Goal: Information Seeking & Learning: Learn about a topic

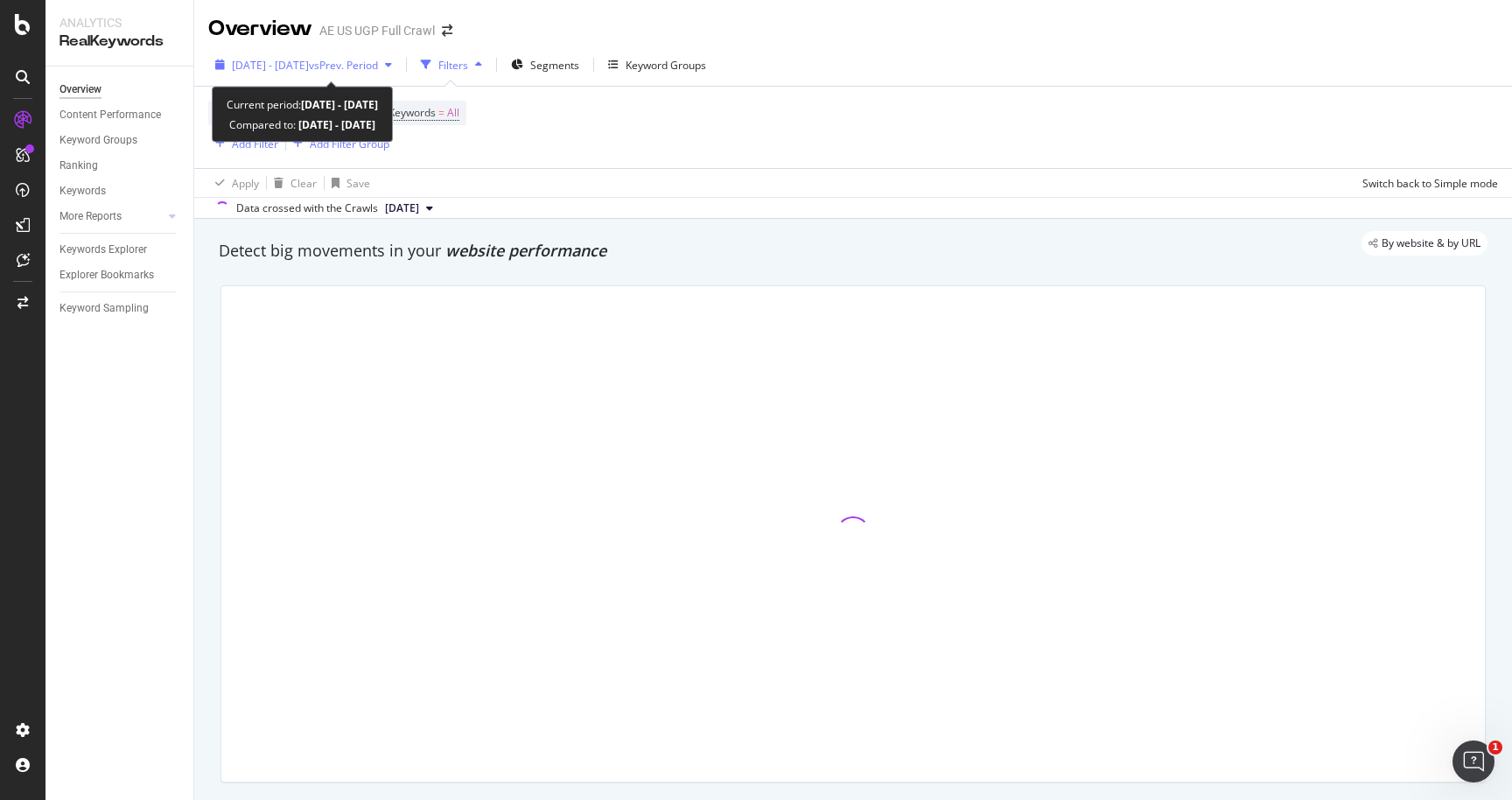
click at [309, 64] on span "[DATE] - [DATE]" at bounding box center [270, 65] width 77 height 15
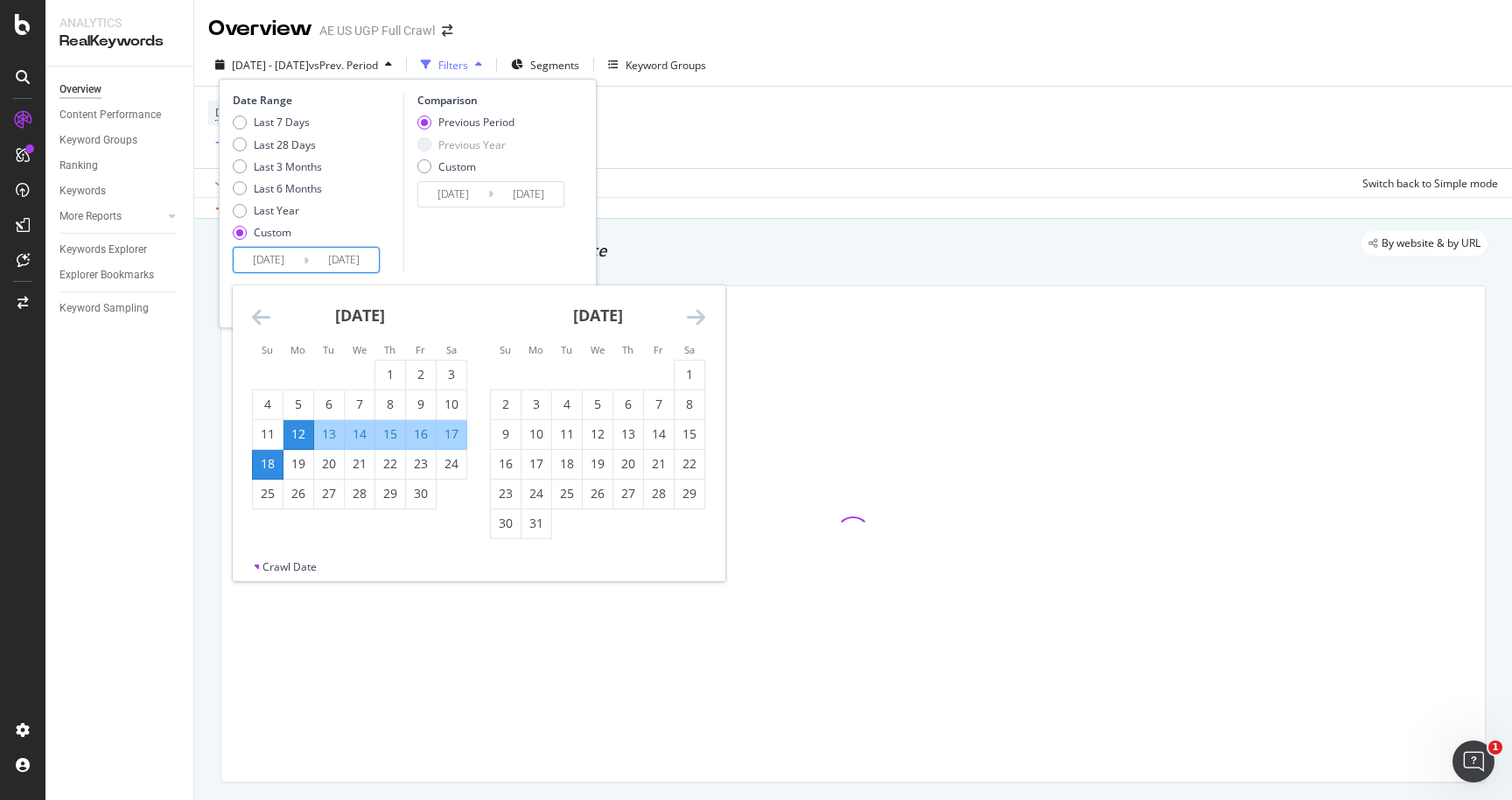
click at [275, 253] on input "[DATE]" at bounding box center [269, 260] width 70 height 25
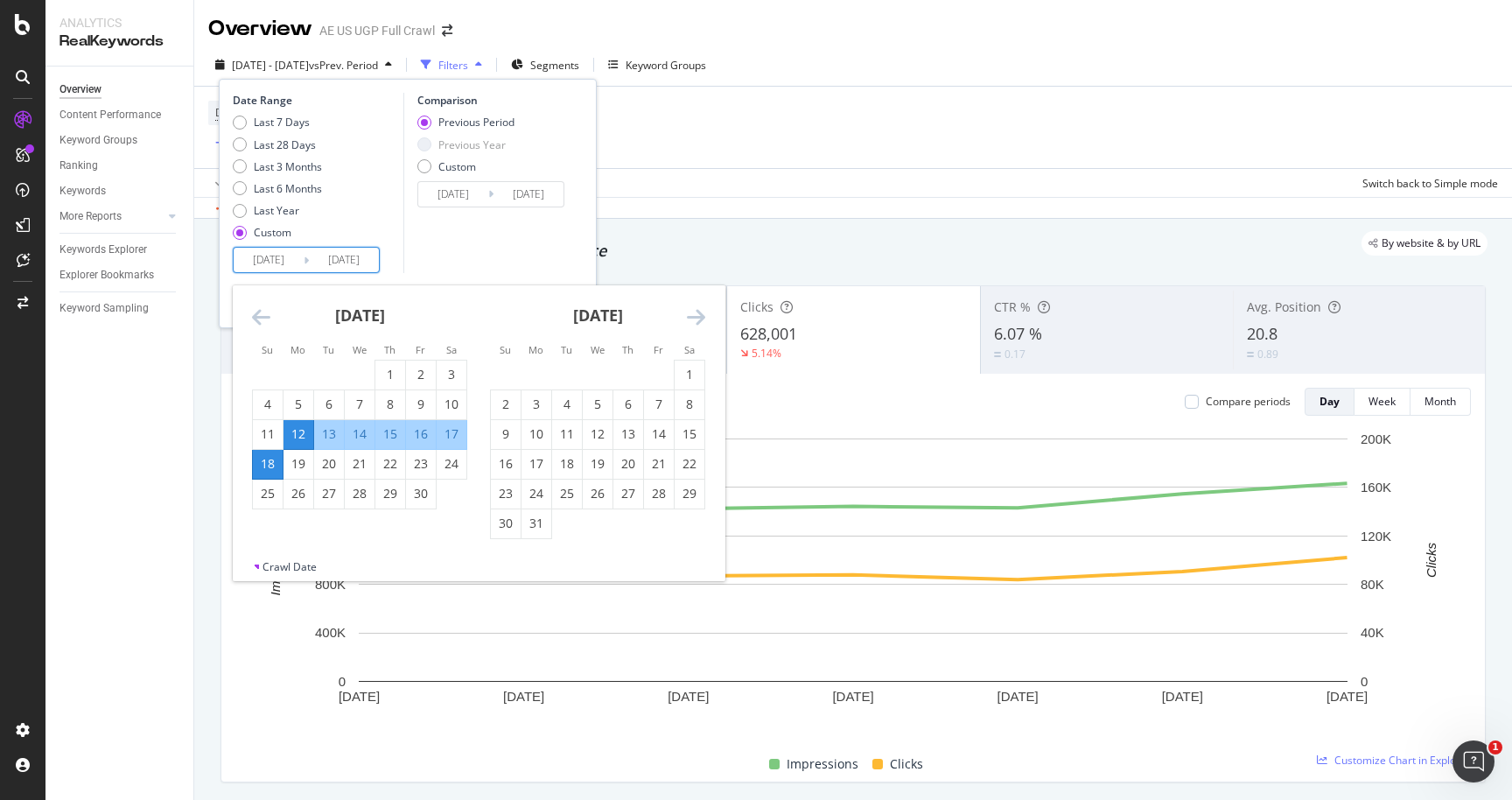
click at [692, 323] on icon "Move forward to switch to the next month." at bounding box center [695, 317] width 18 height 21
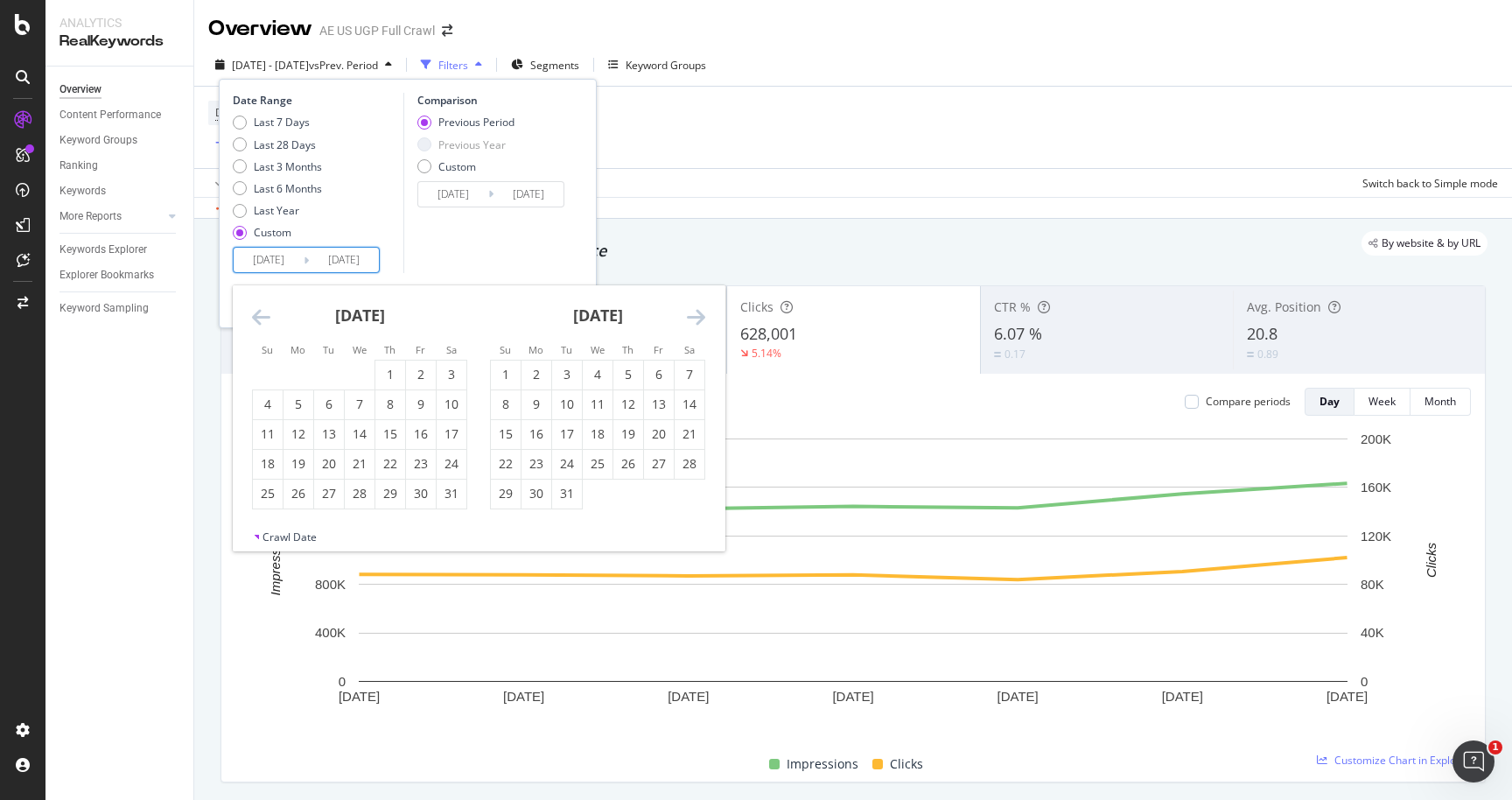
click at [692, 323] on icon "Move forward to switch to the next month." at bounding box center [695, 317] width 18 height 21
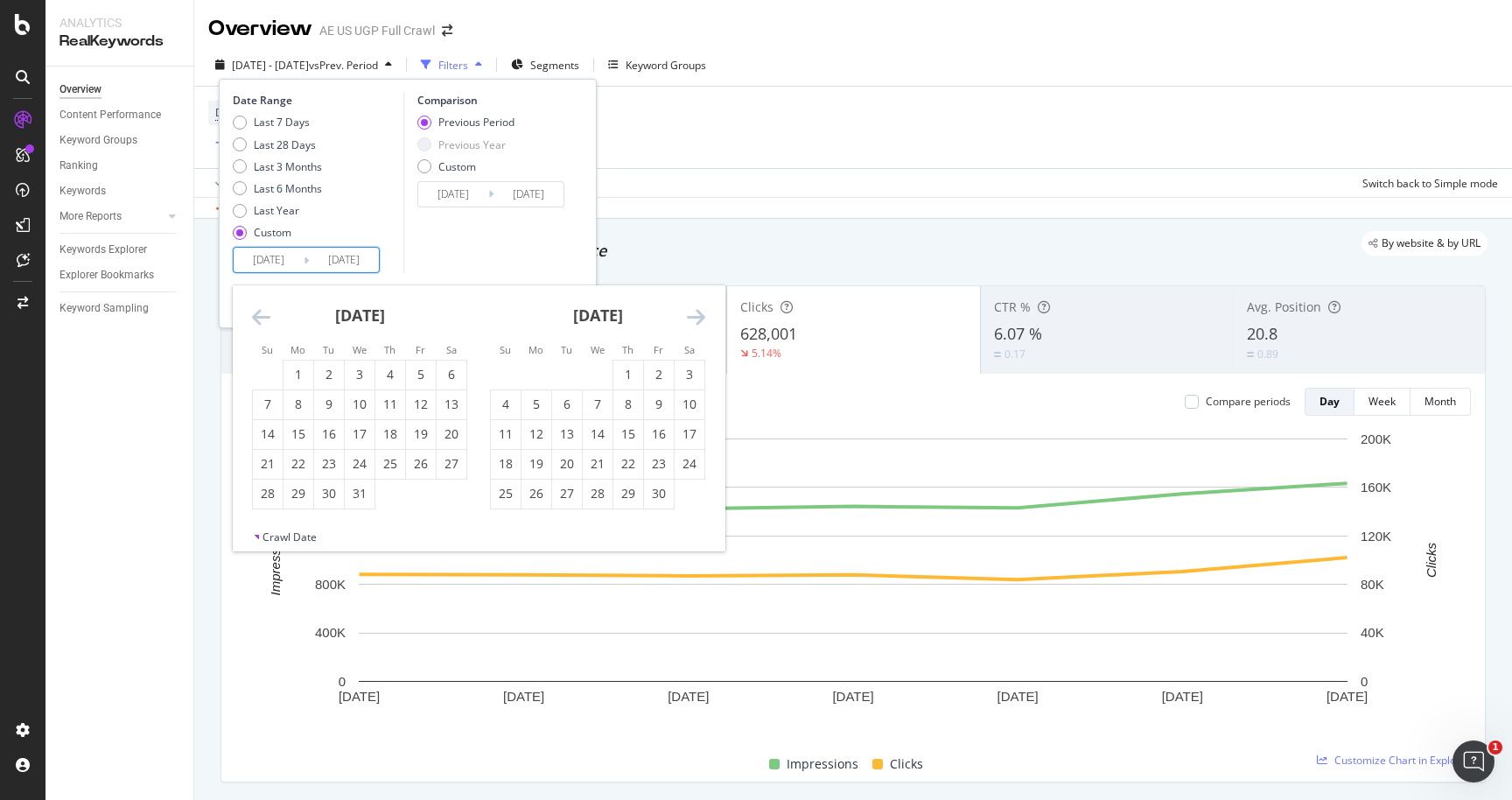
click at [692, 323] on icon "Move forward to switch to the next month." at bounding box center [695, 317] width 18 height 21
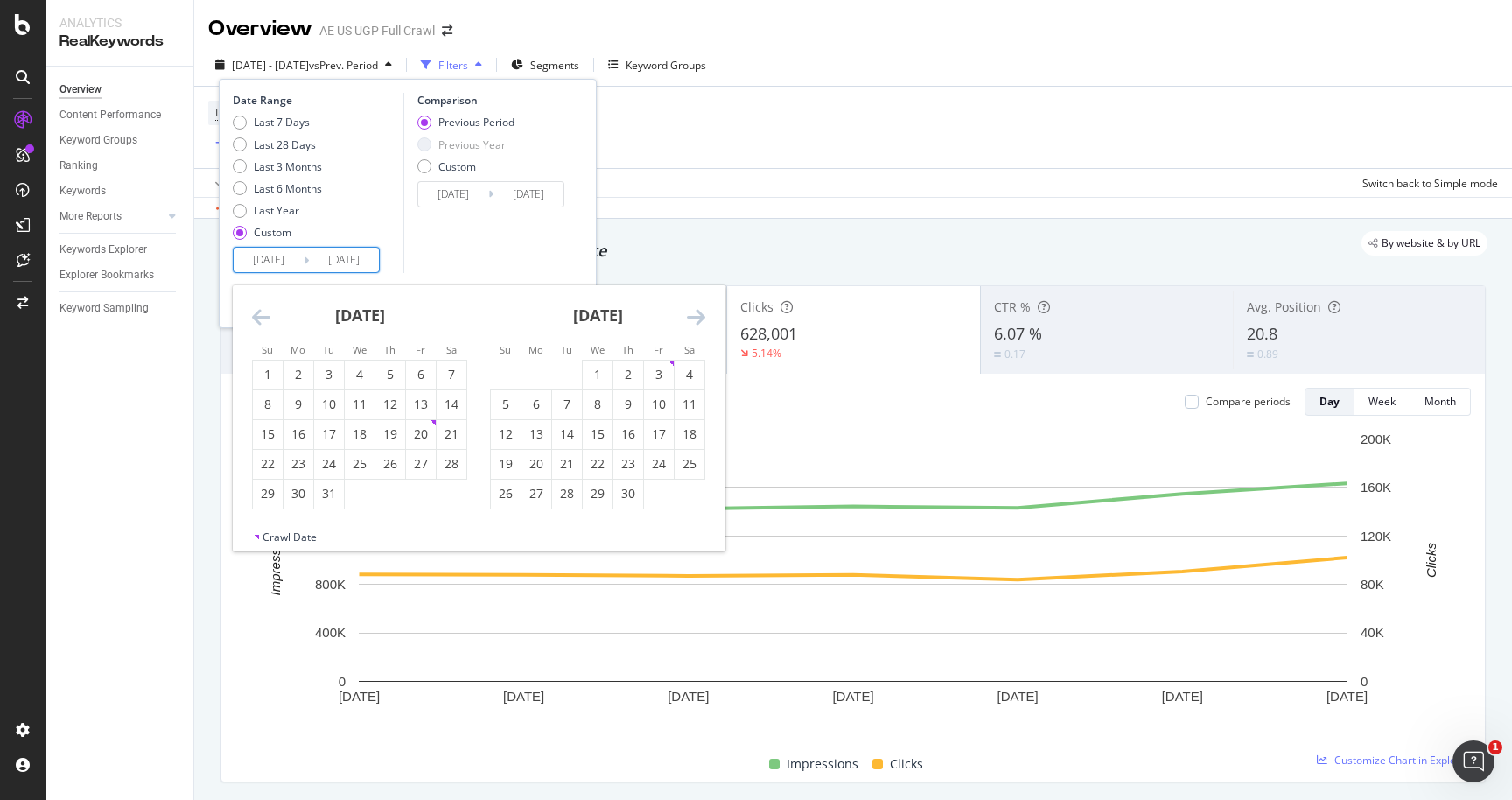
click at [692, 323] on icon "Move forward to switch to the next month." at bounding box center [695, 317] width 18 height 21
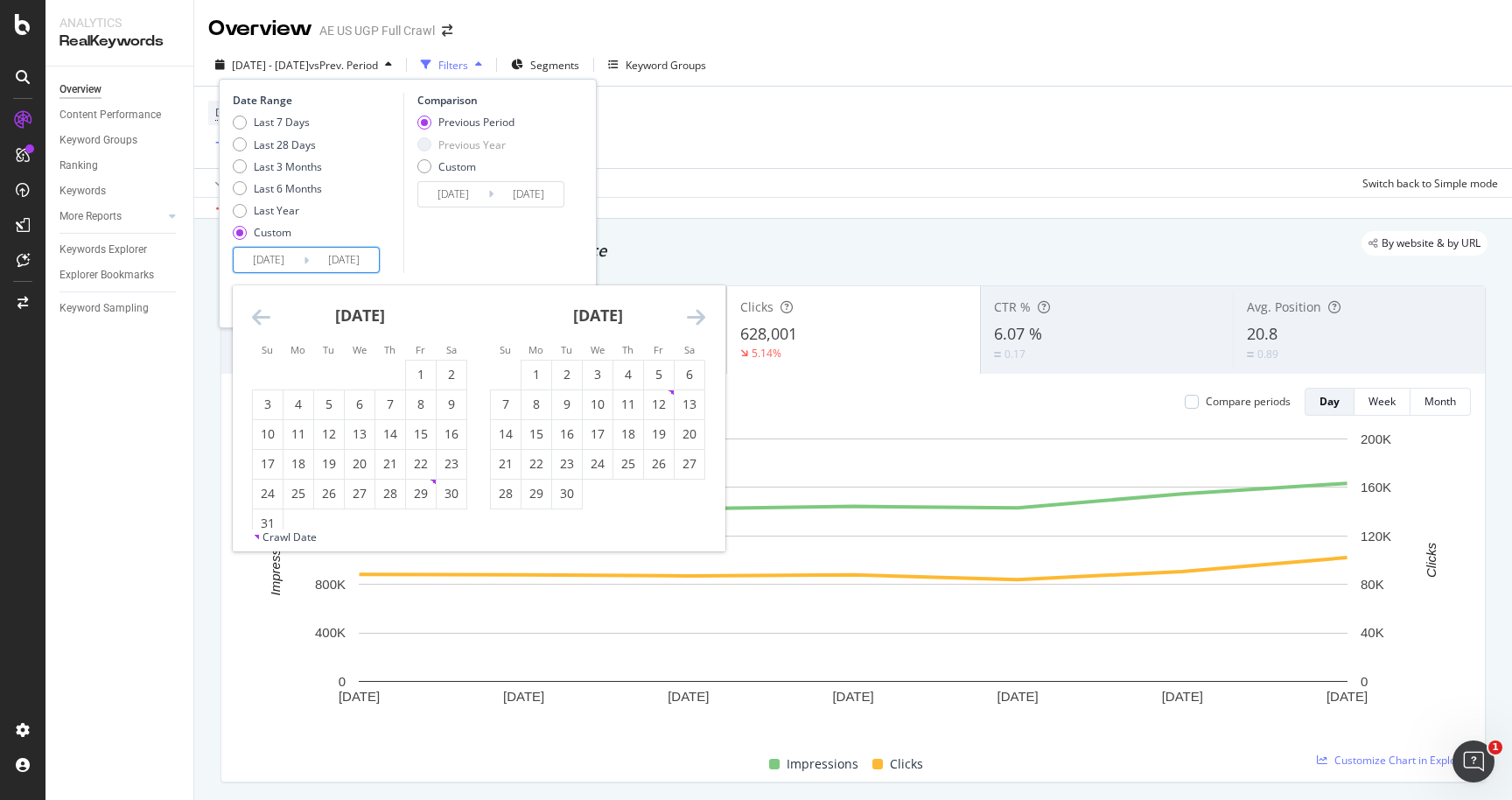
click at [692, 323] on icon "Move forward to switch to the next month." at bounding box center [695, 317] width 18 height 21
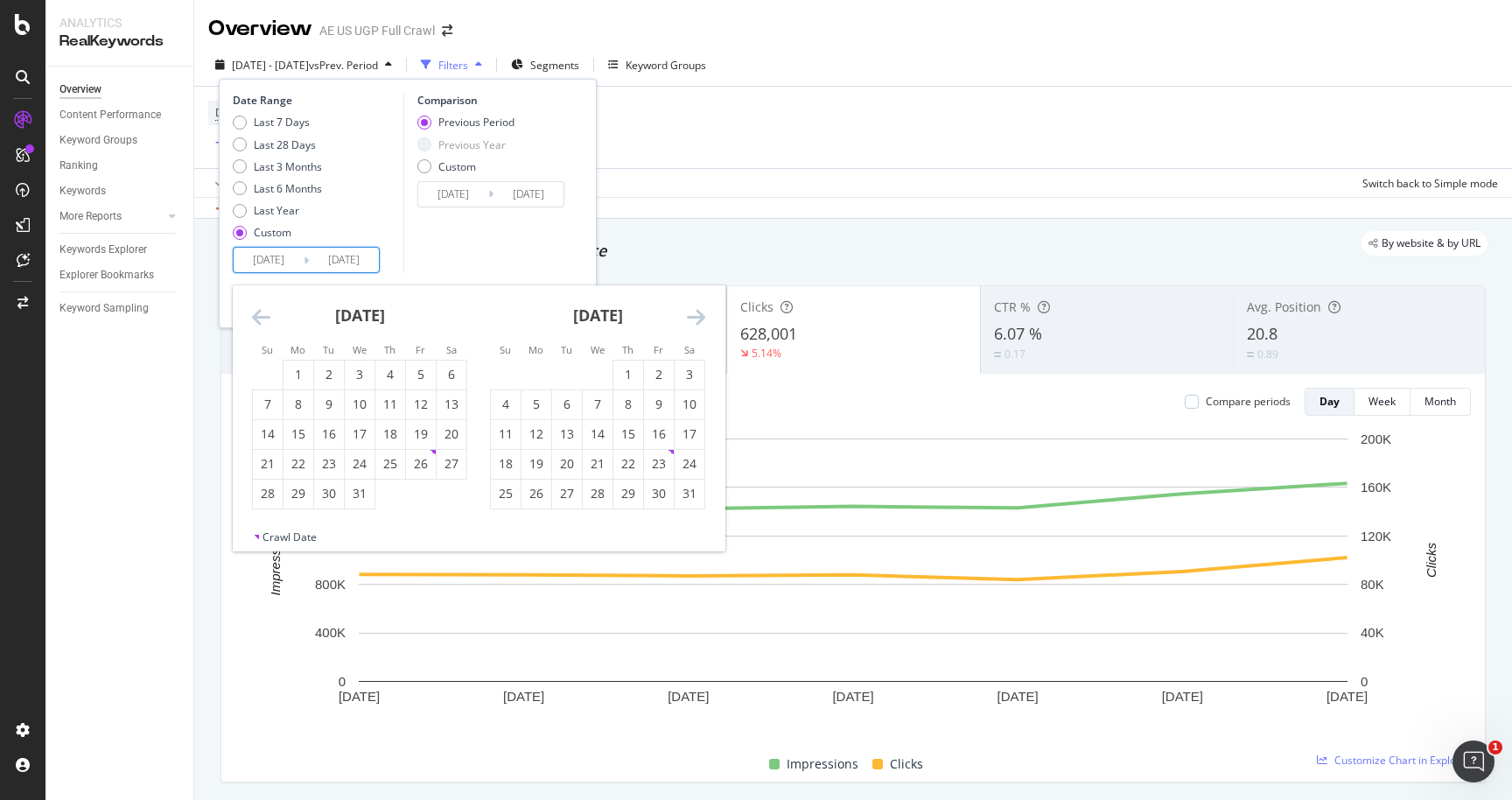
click at [692, 323] on icon "Move forward to switch to the next month." at bounding box center [695, 317] width 18 height 21
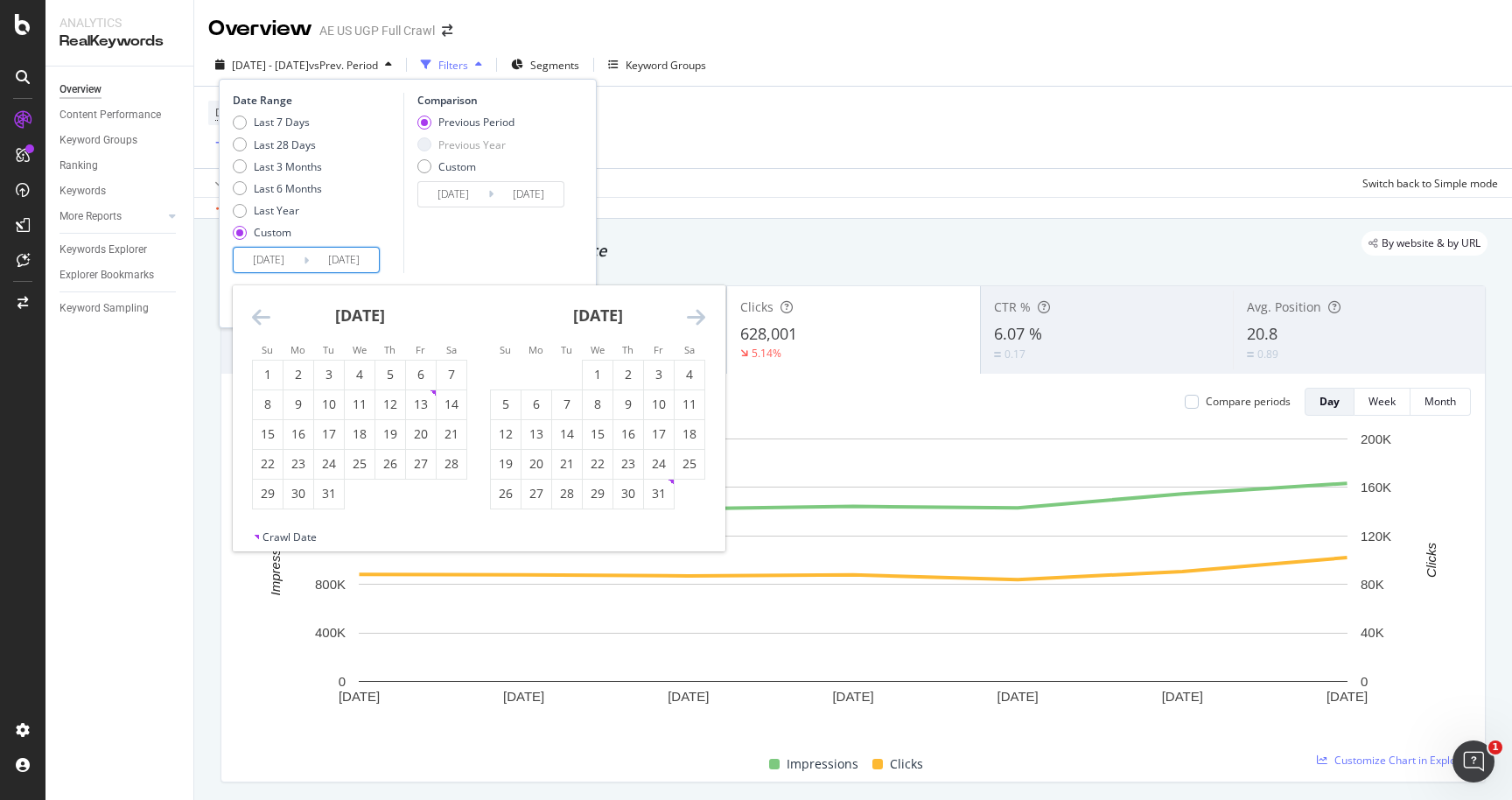
click at [692, 323] on icon "Move forward to switch to the next month." at bounding box center [695, 317] width 18 height 21
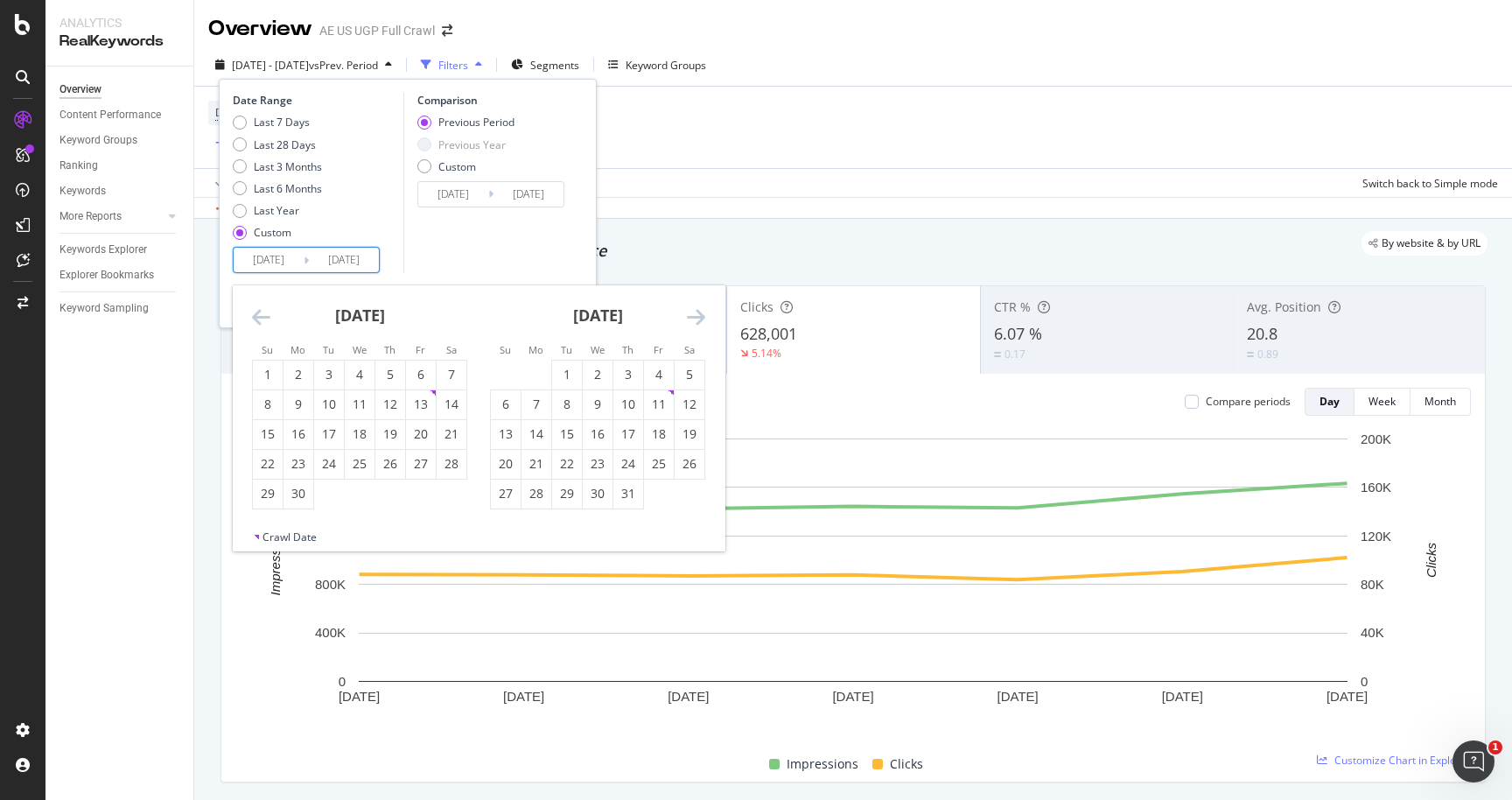
click at [692, 323] on icon "Move forward to switch to the next month." at bounding box center [695, 317] width 18 height 21
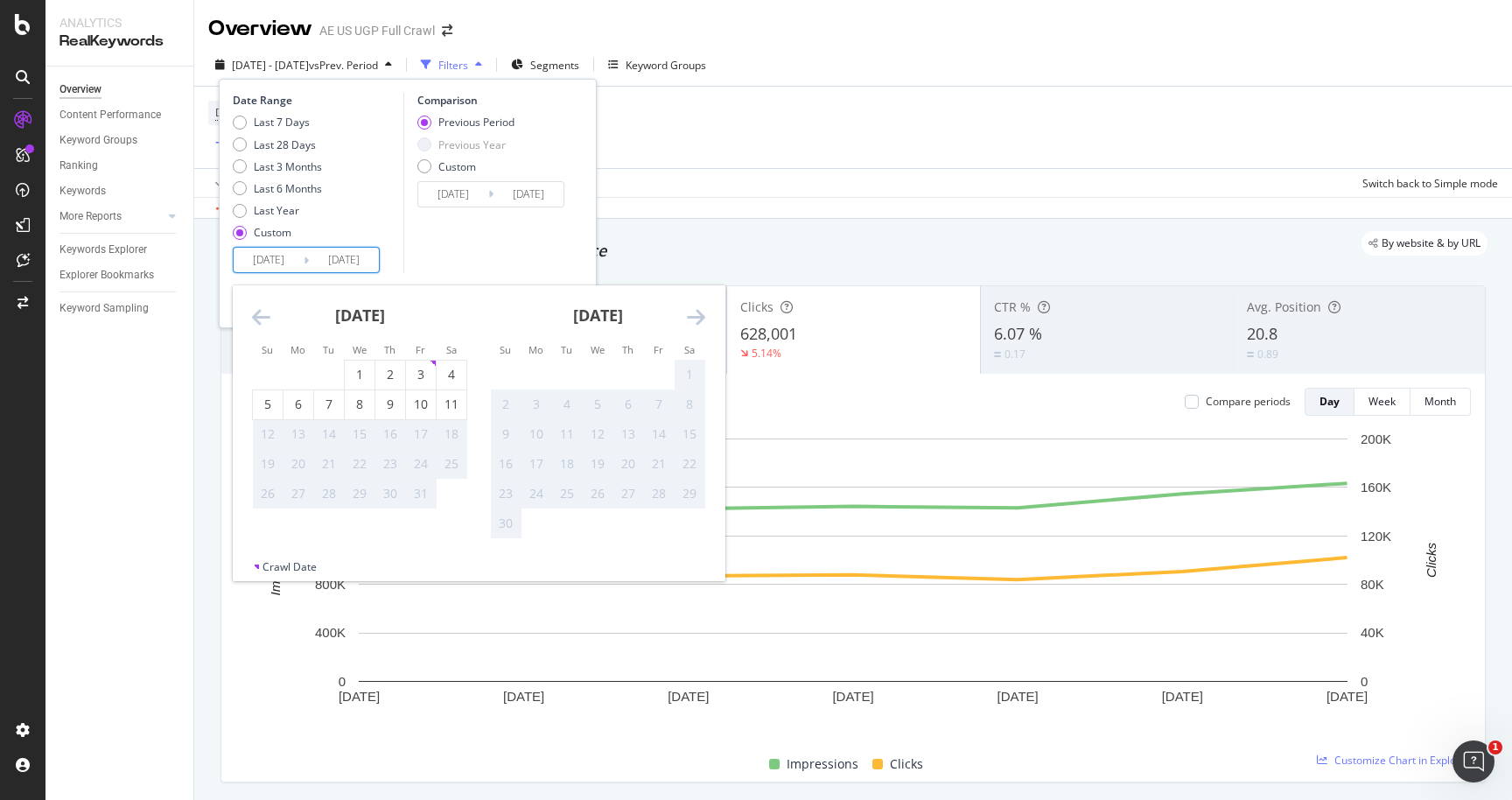
click at [253, 321] on icon "Move backward to switch to the previous month." at bounding box center [261, 317] width 18 height 21
click at [680, 373] on div "4" at bounding box center [689, 375] width 30 height 18
type input "[DATE]"
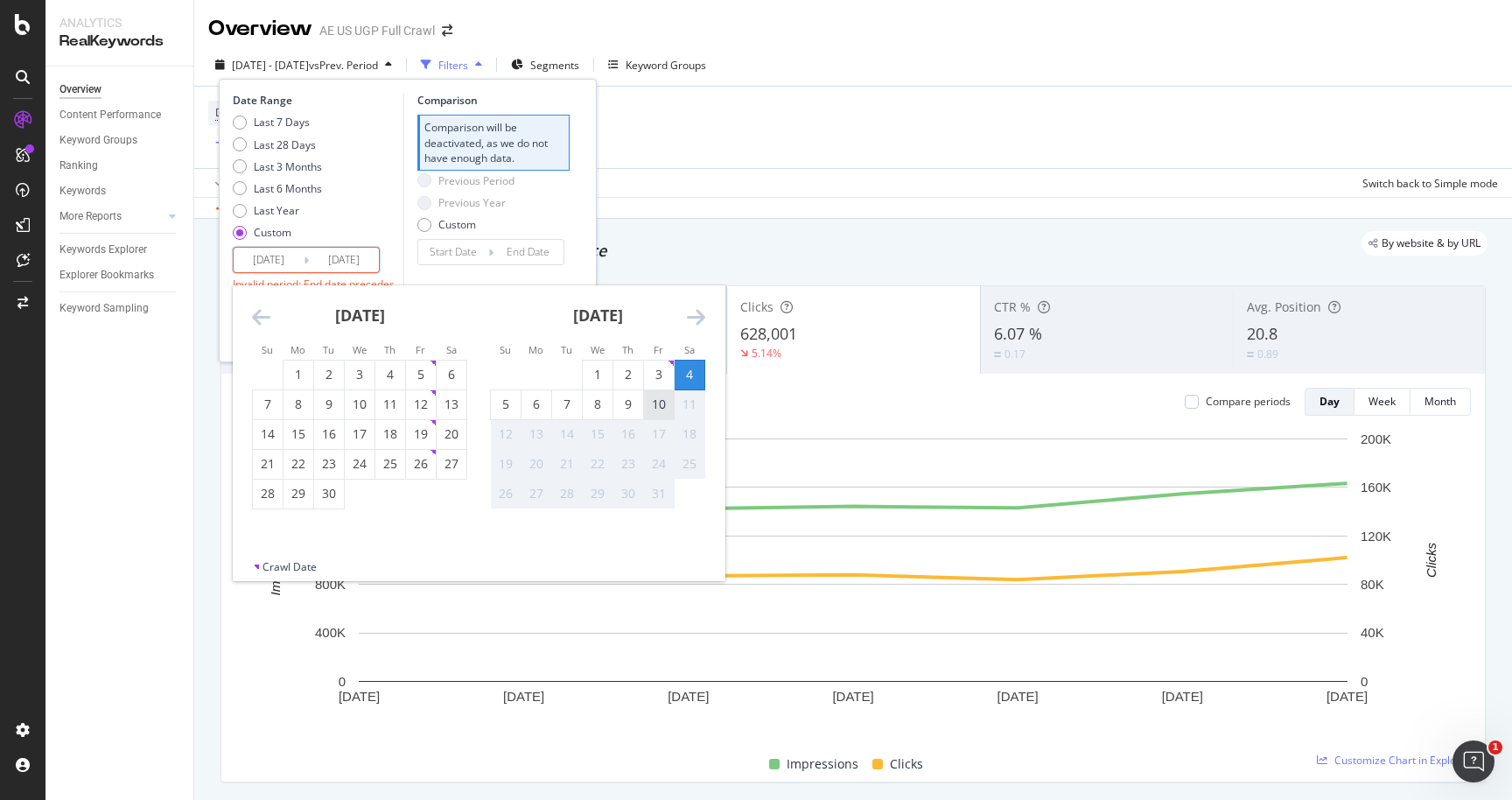
click at [652, 398] on div "10" at bounding box center [659, 405] width 30 height 18
type input "[DATE]"
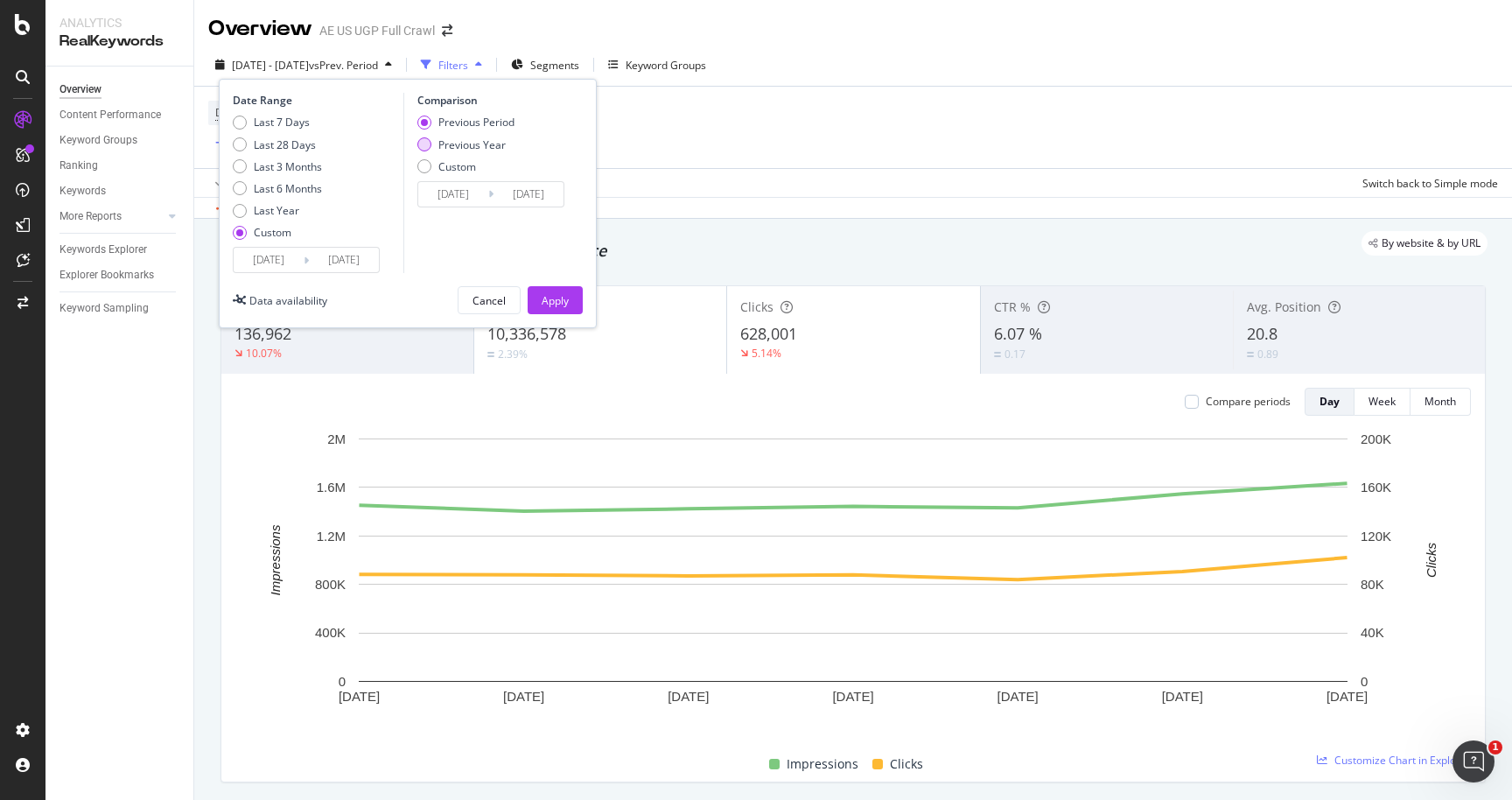
click at [489, 145] on div "Previous Year" at bounding box center [472, 144] width 68 height 15
type input "[DATE]"
click at [554, 300] on div "Apply" at bounding box center [555, 300] width 27 height 15
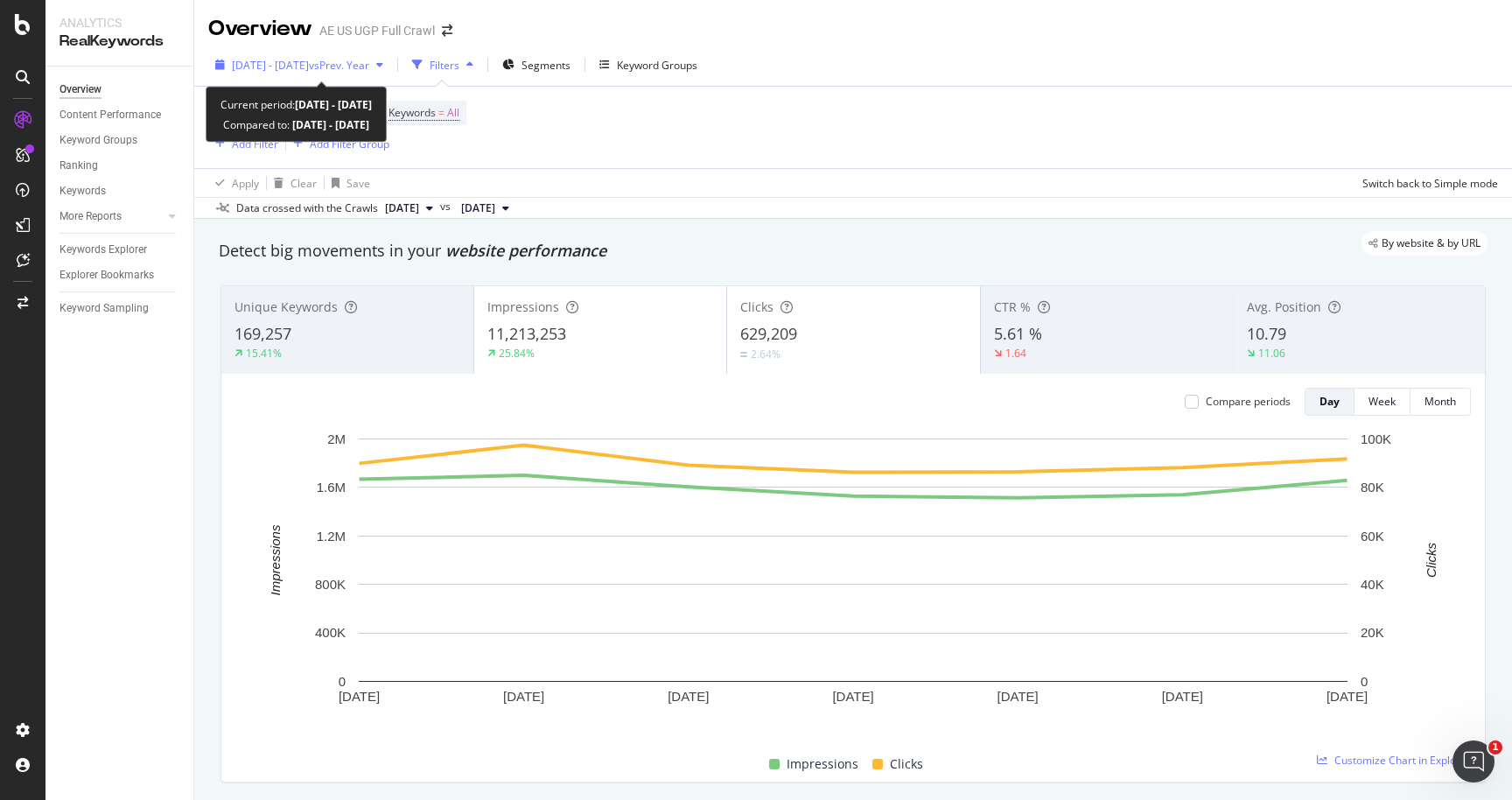
click at [370, 65] on span "vs Prev. Year" at bounding box center [339, 65] width 61 height 15
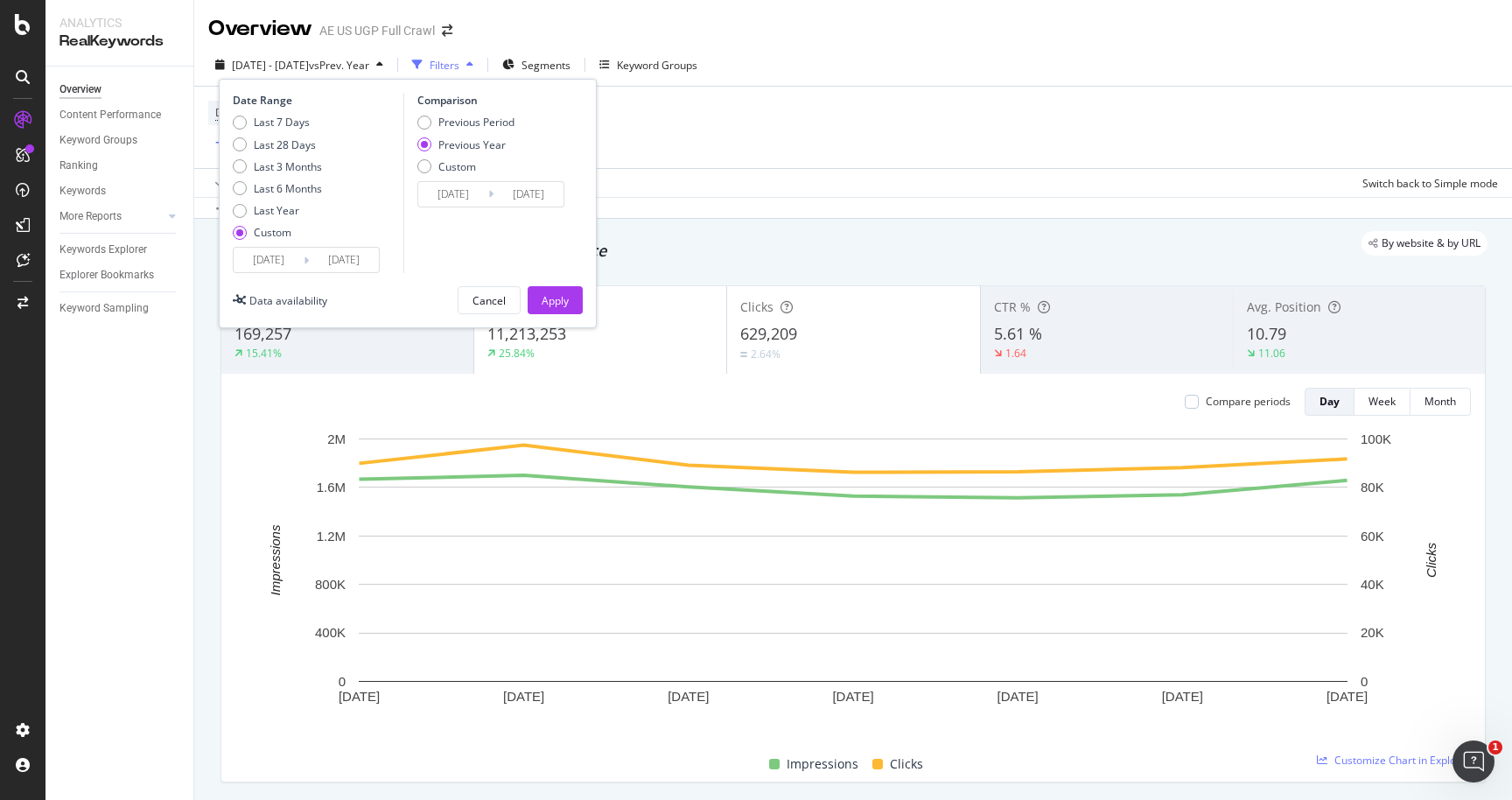
click at [287, 263] on input "[DATE]" at bounding box center [269, 260] width 70 height 25
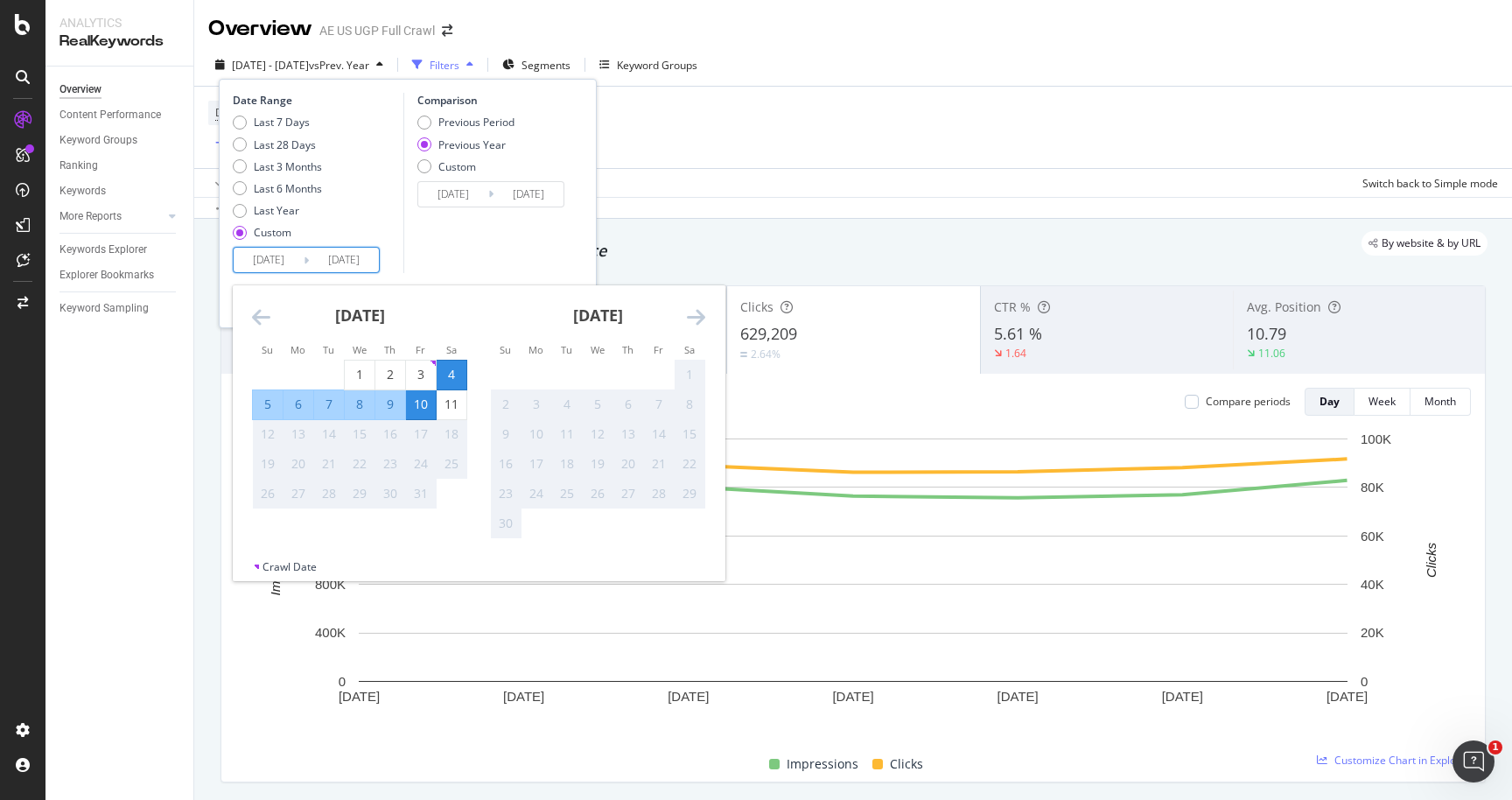
click at [659, 189] on div "Apply Clear Save Switch back to Simple mode" at bounding box center [853, 182] width 1318 height 29
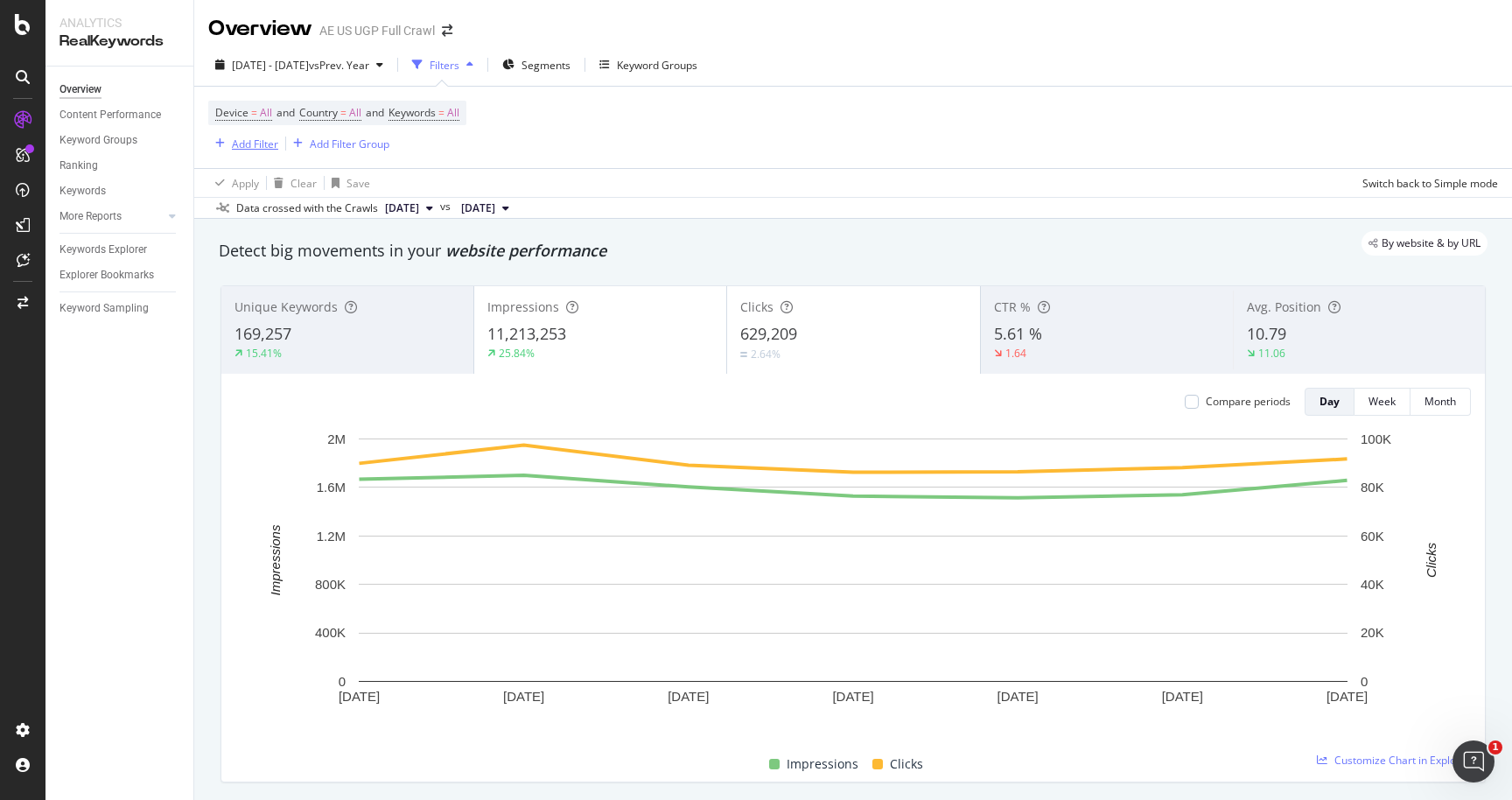
click at [249, 147] on div "Add Filter" at bounding box center [255, 143] width 47 height 15
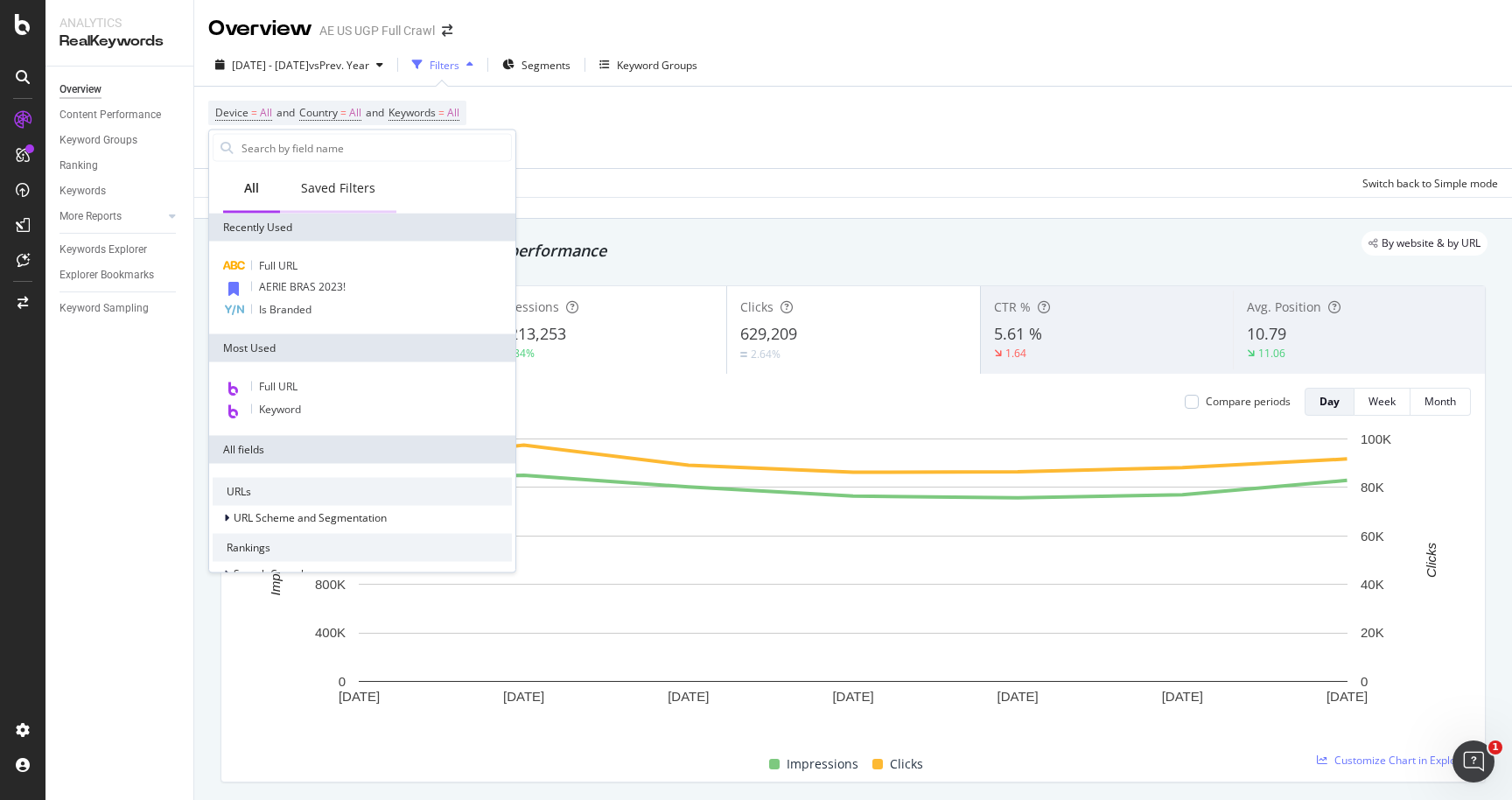
click at [348, 189] on div "Saved Filters" at bounding box center [338, 188] width 75 height 18
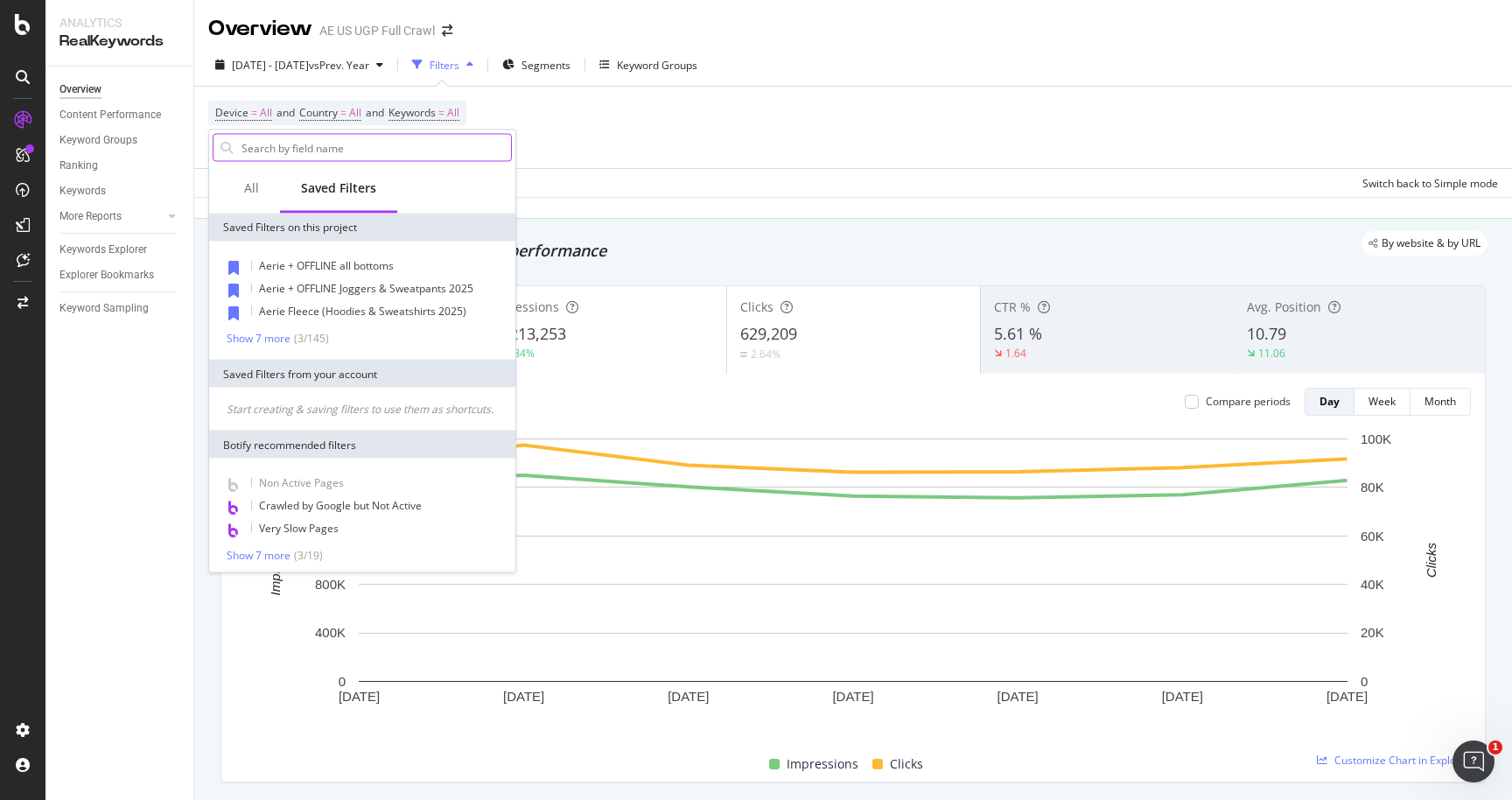
click at [326, 149] on input "text" at bounding box center [375, 148] width 271 height 26
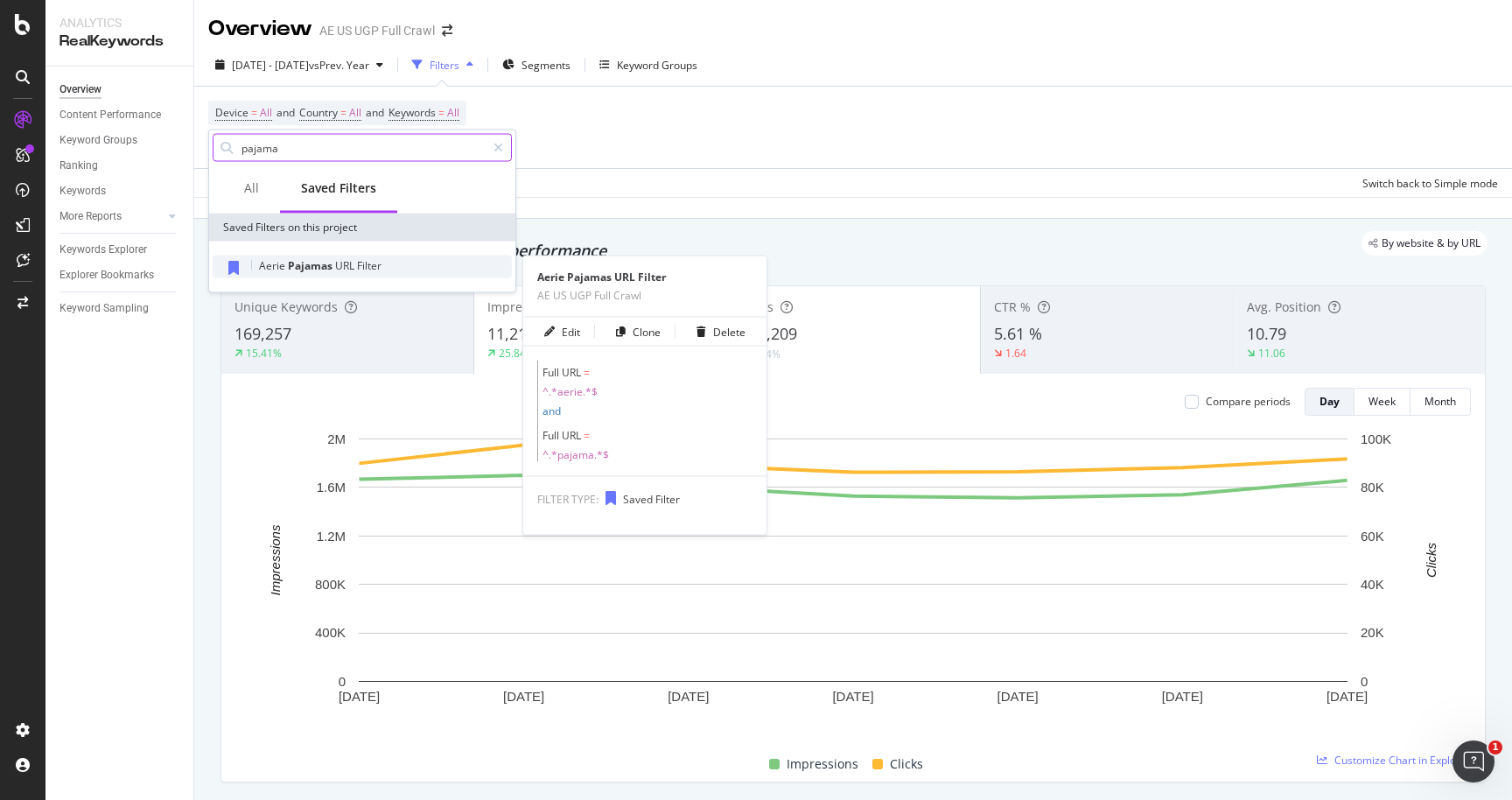
type input "pajama"
click at [304, 271] on span "Pajamas" at bounding box center [312, 265] width 47 height 15
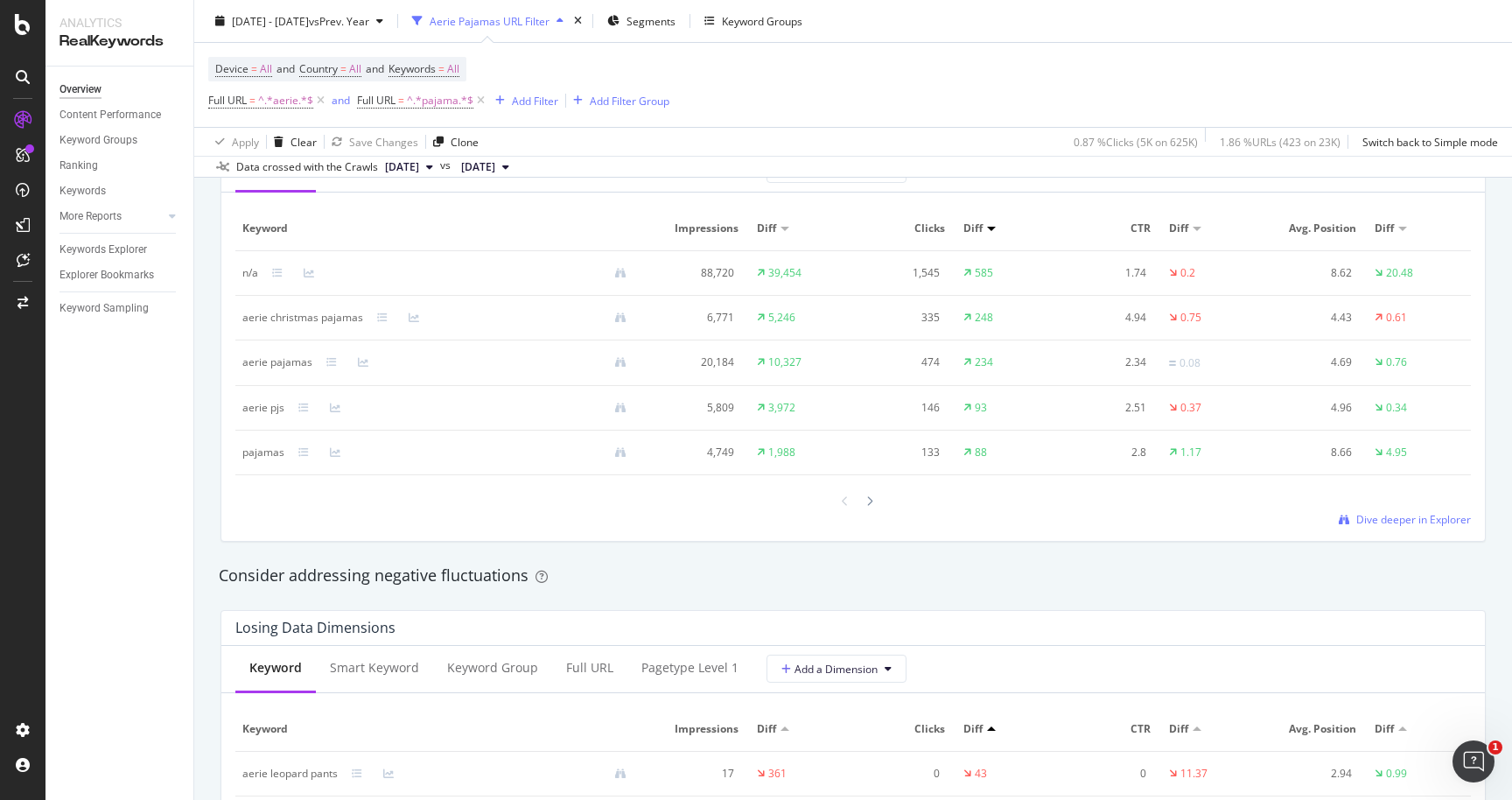
scroll to position [1640, 0]
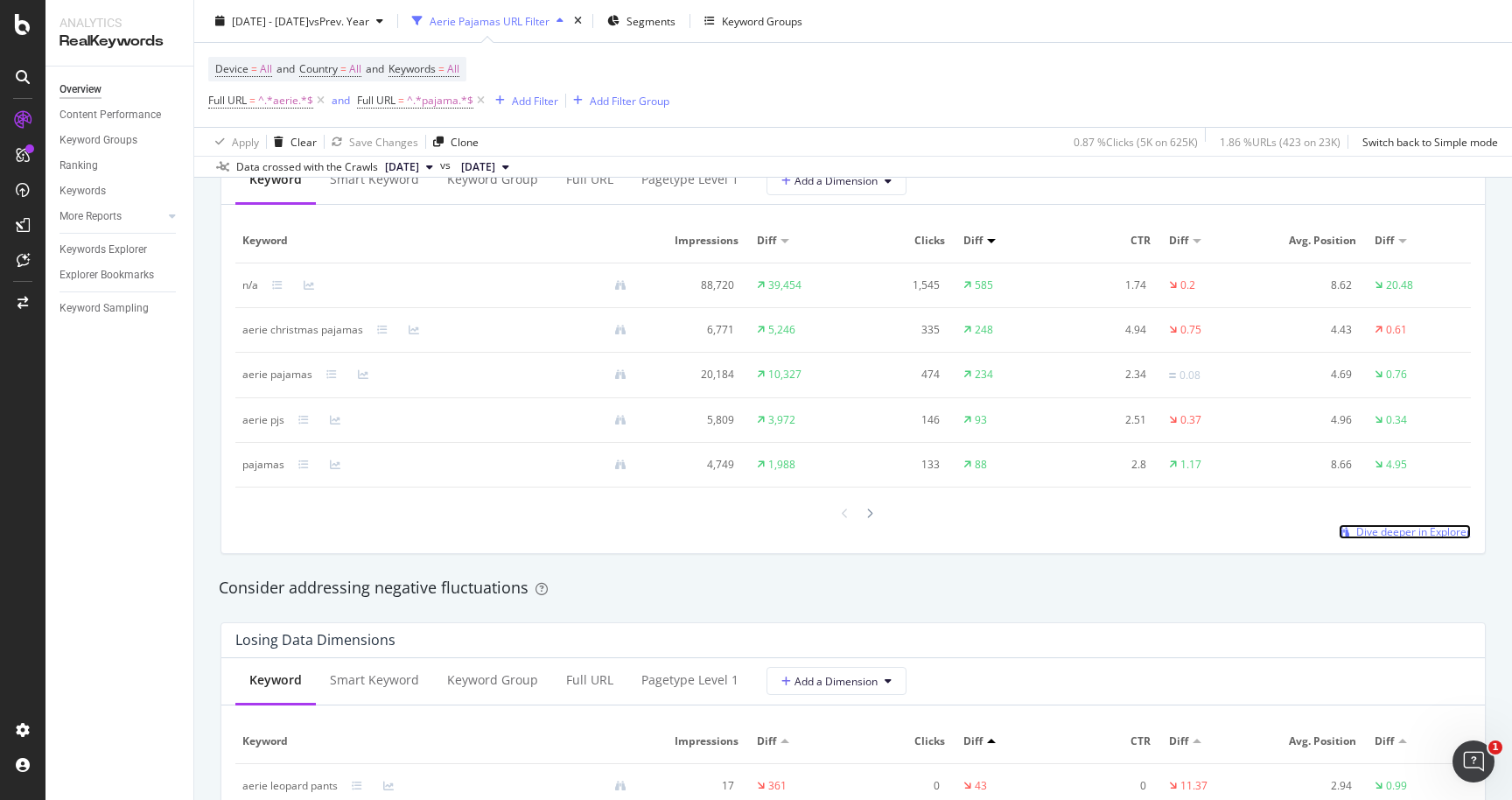
click at [1386, 538] on span "Dive deeper in Explorer" at bounding box center [1414, 531] width 115 height 15
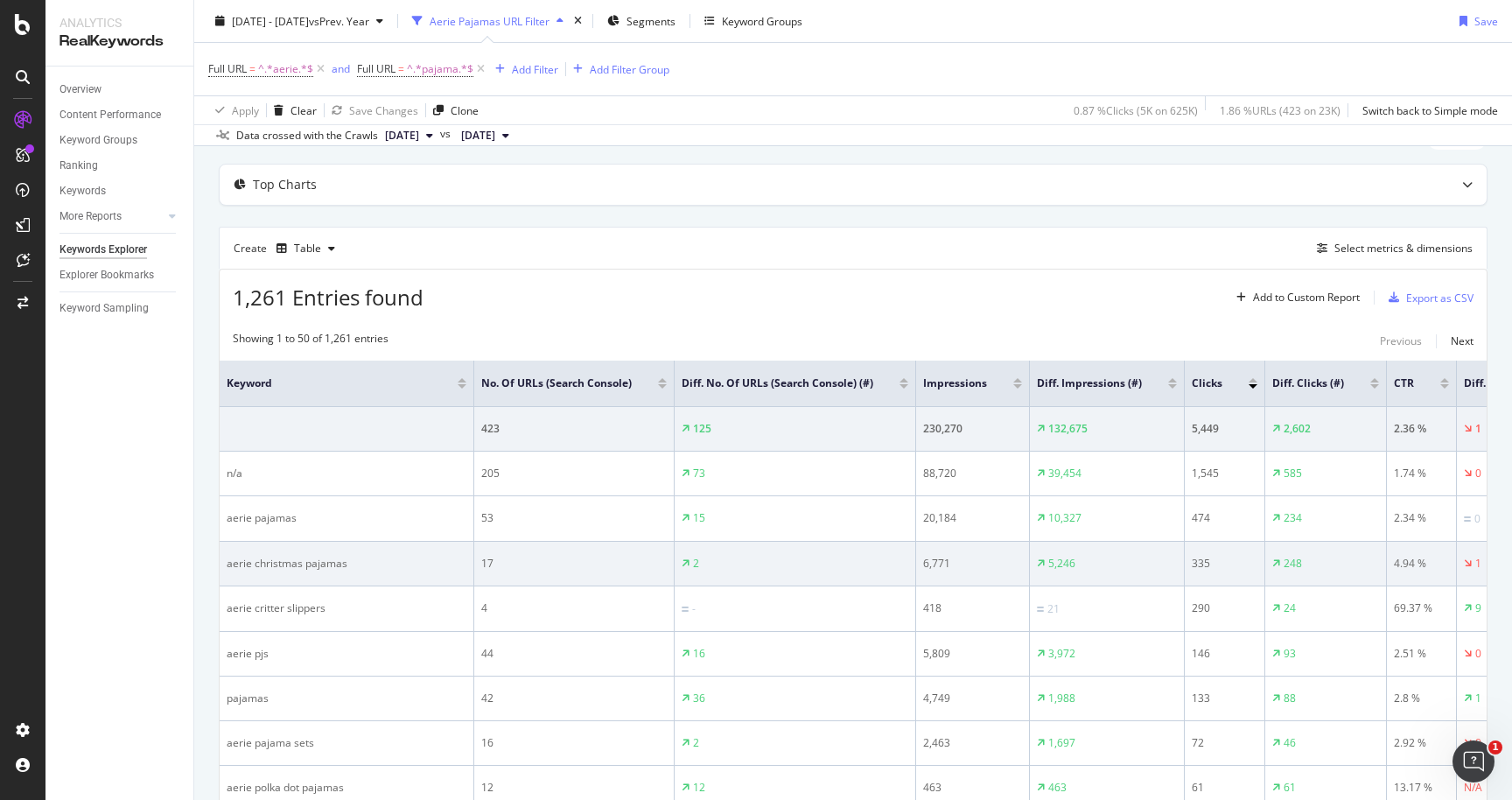
scroll to position [79, 0]
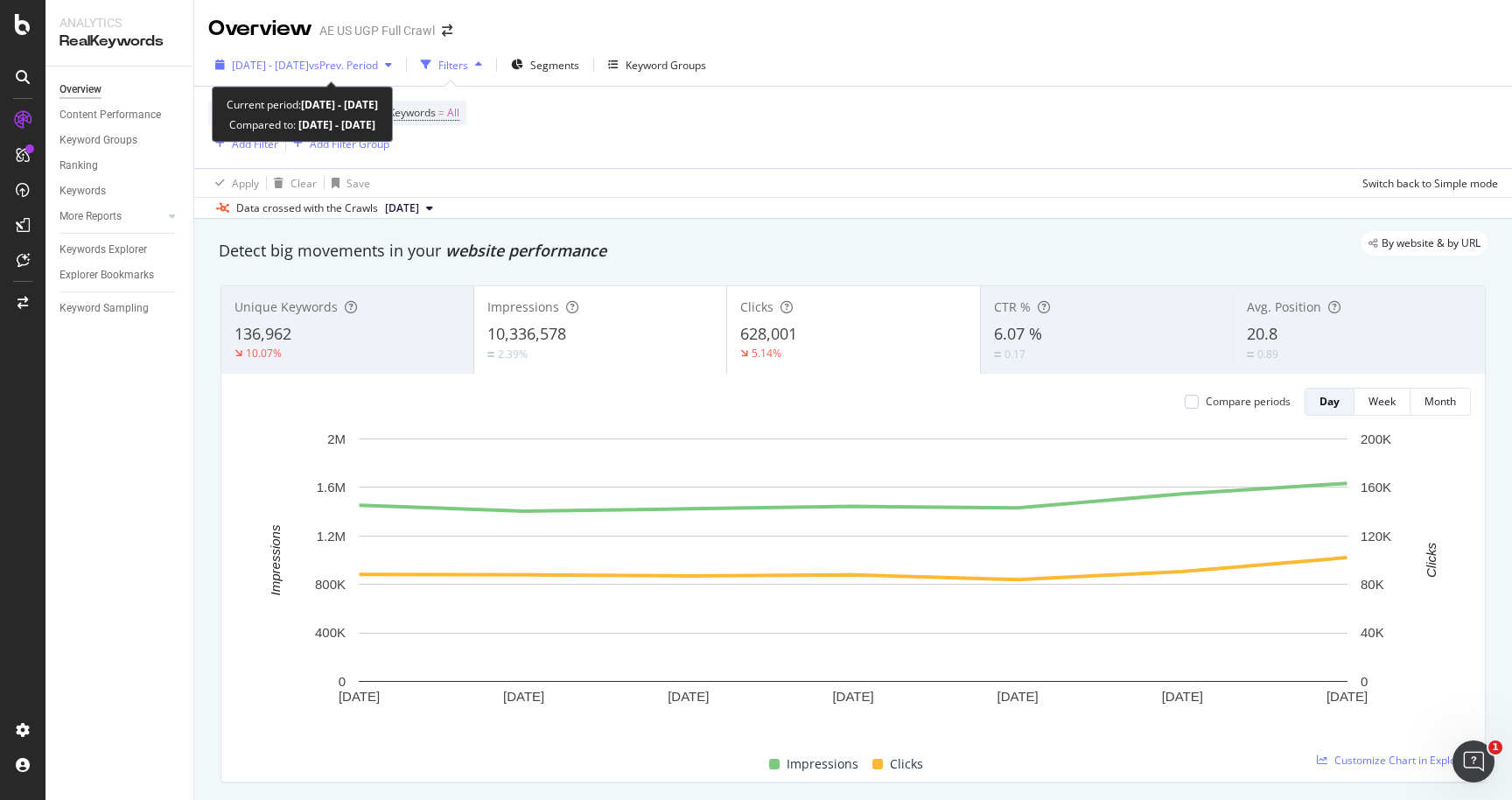
click at [335, 57] on div "[DATE] - [DATE] vs Prev. Period" at bounding box center [303, 65] width 191 height 26
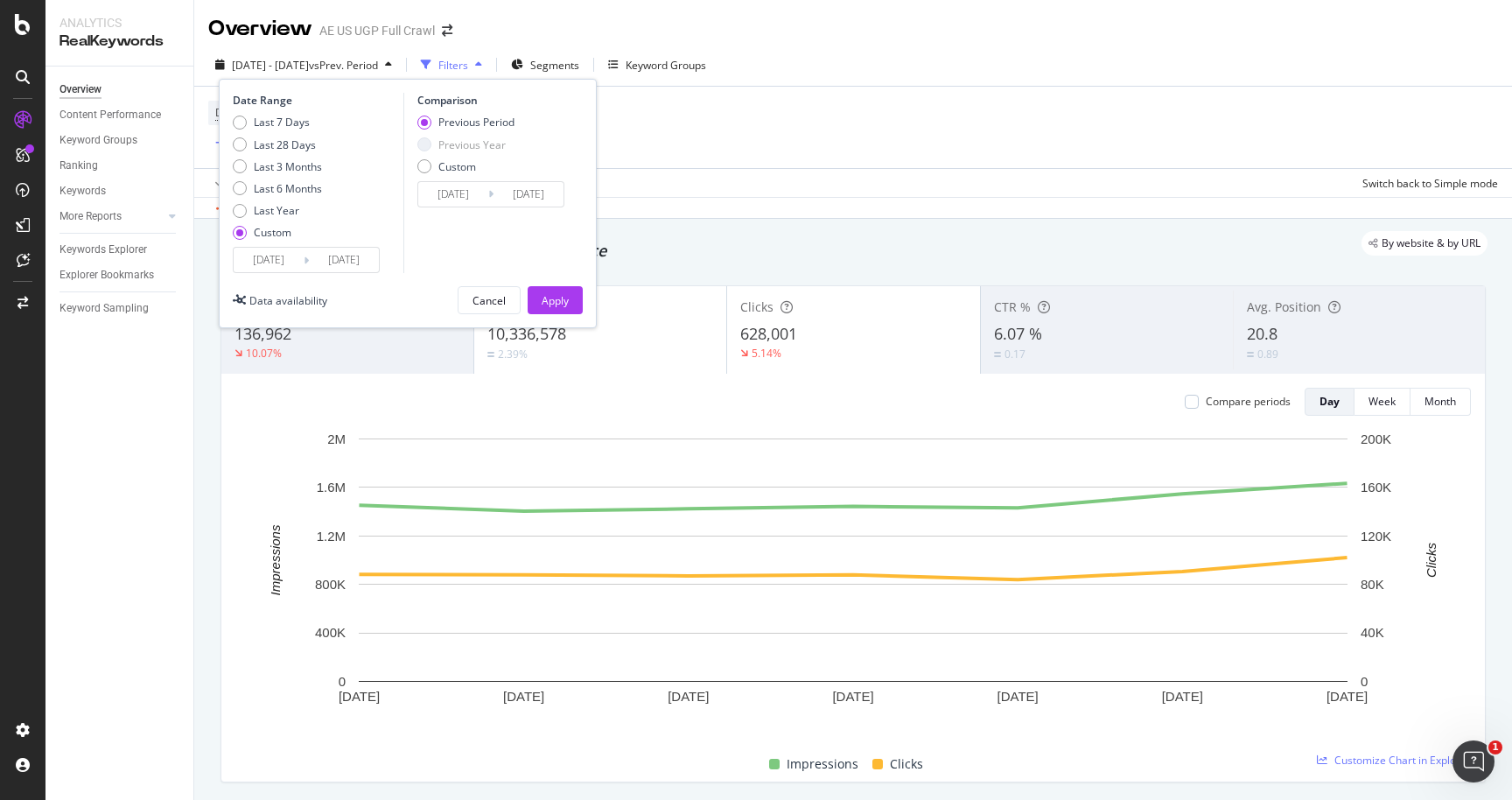
click at [289, 266] on input "[DATE]" at bounding box center [269, 260] width 70 height 25
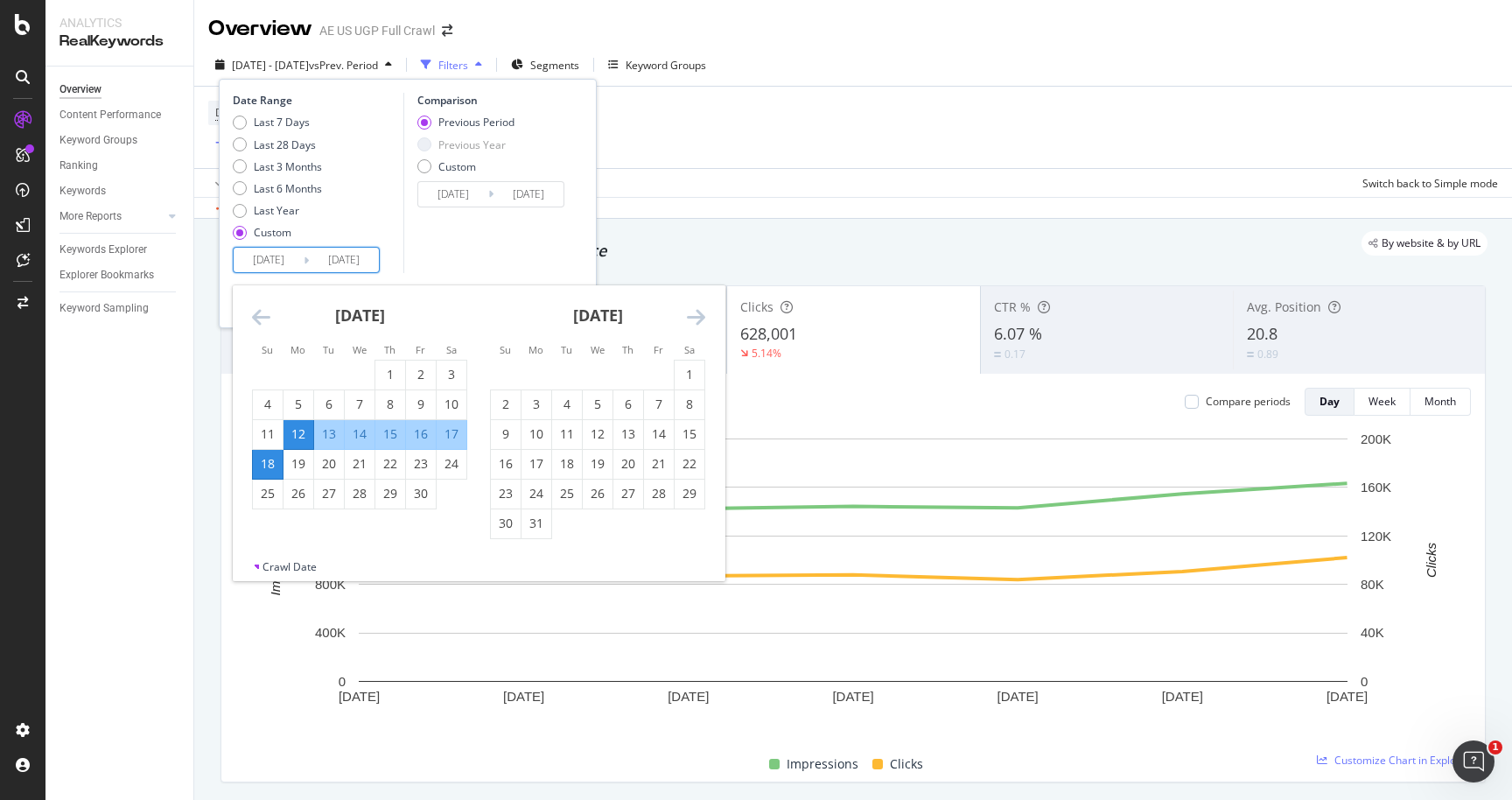
click at [698, 314] on icon "Move forward to switch to the next month." at bounding box center [695, 317] width 18 height 21
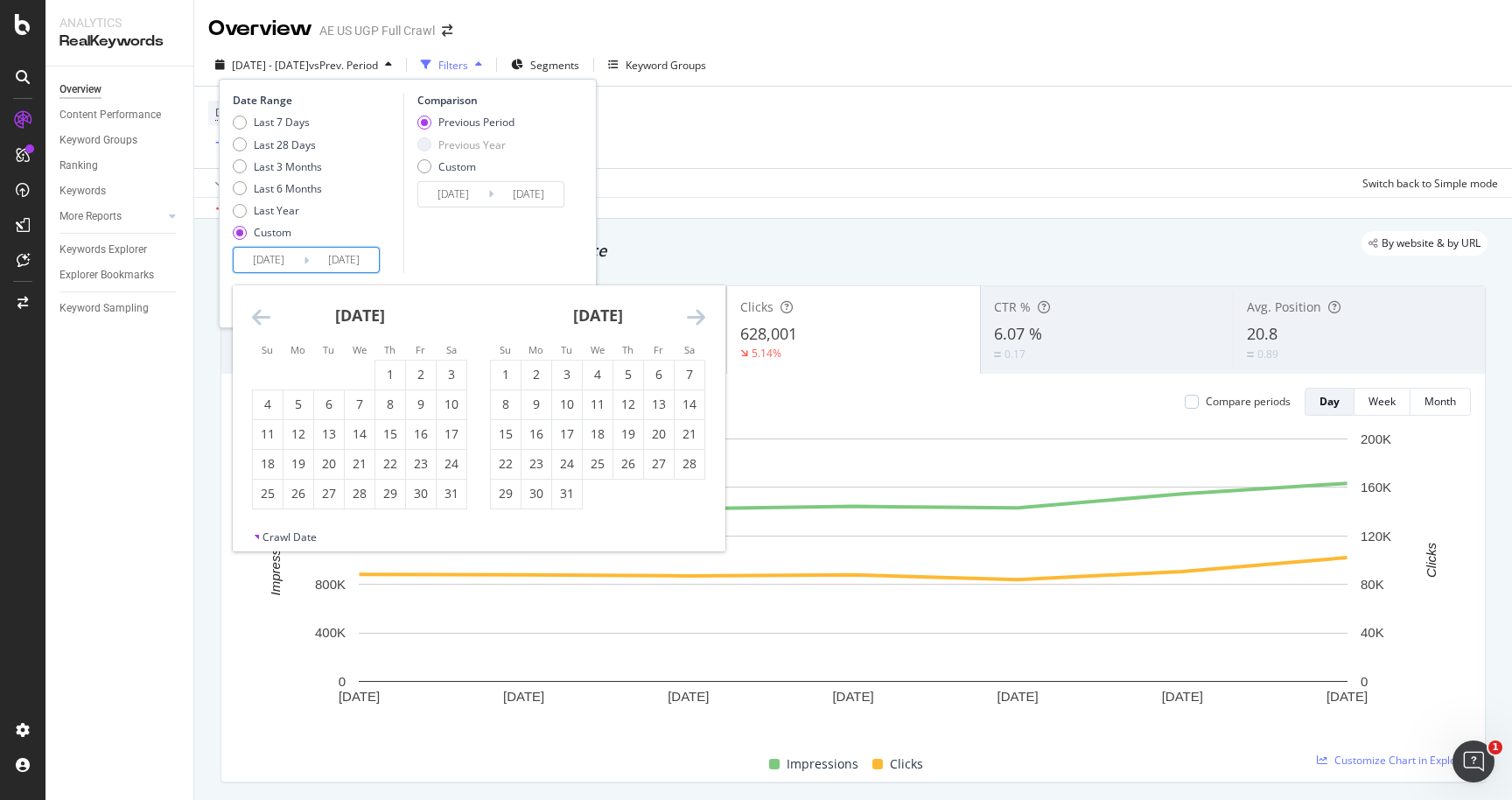
click at [698, 314] on icon "Move forward to switch to the next month." at bounding box center [695, 317] width 18 height 21
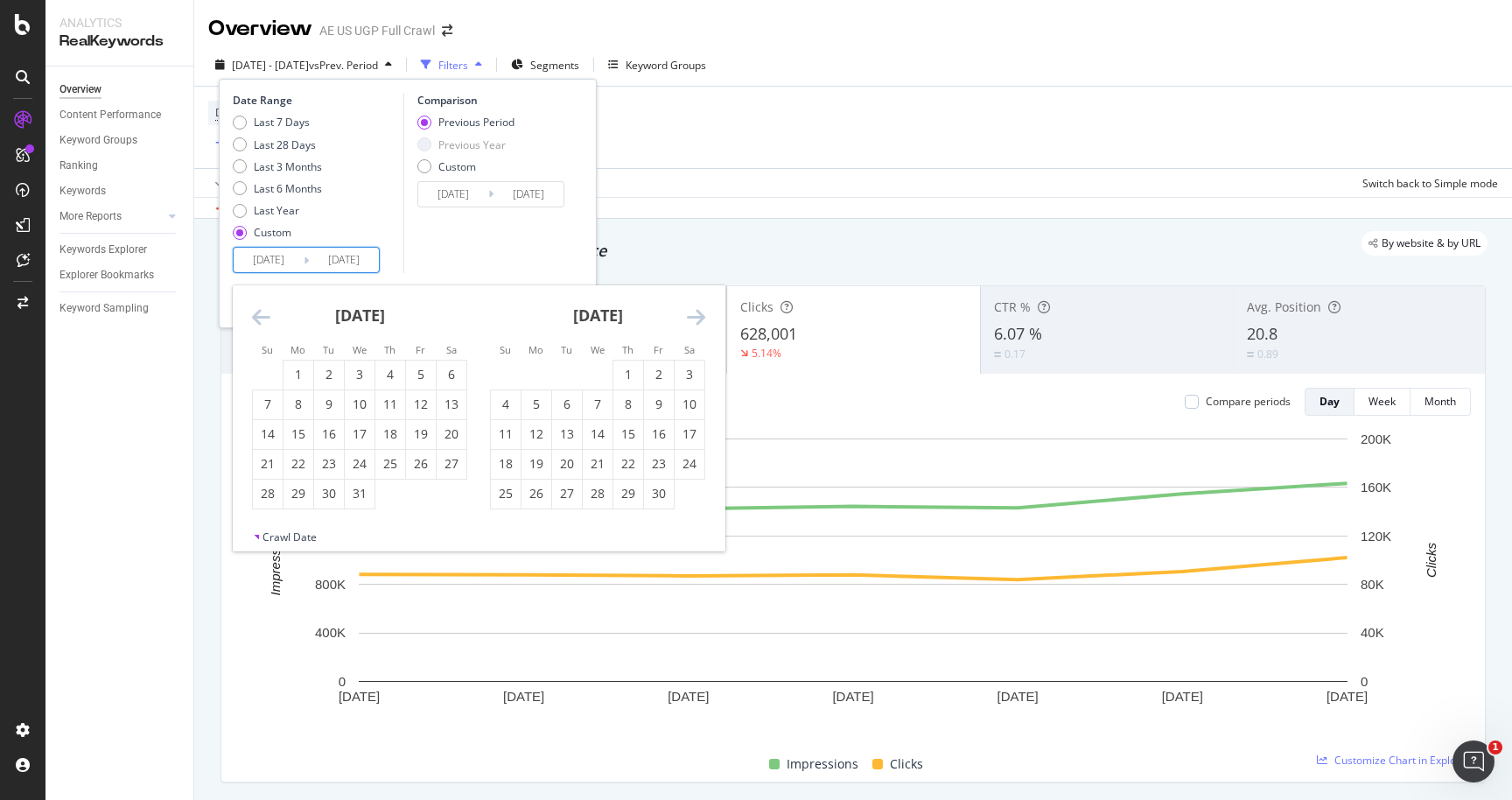
click at [698, 314] on icon "Move forward to switch to the next month." at bounding box center [695, 317] width 18 height 21
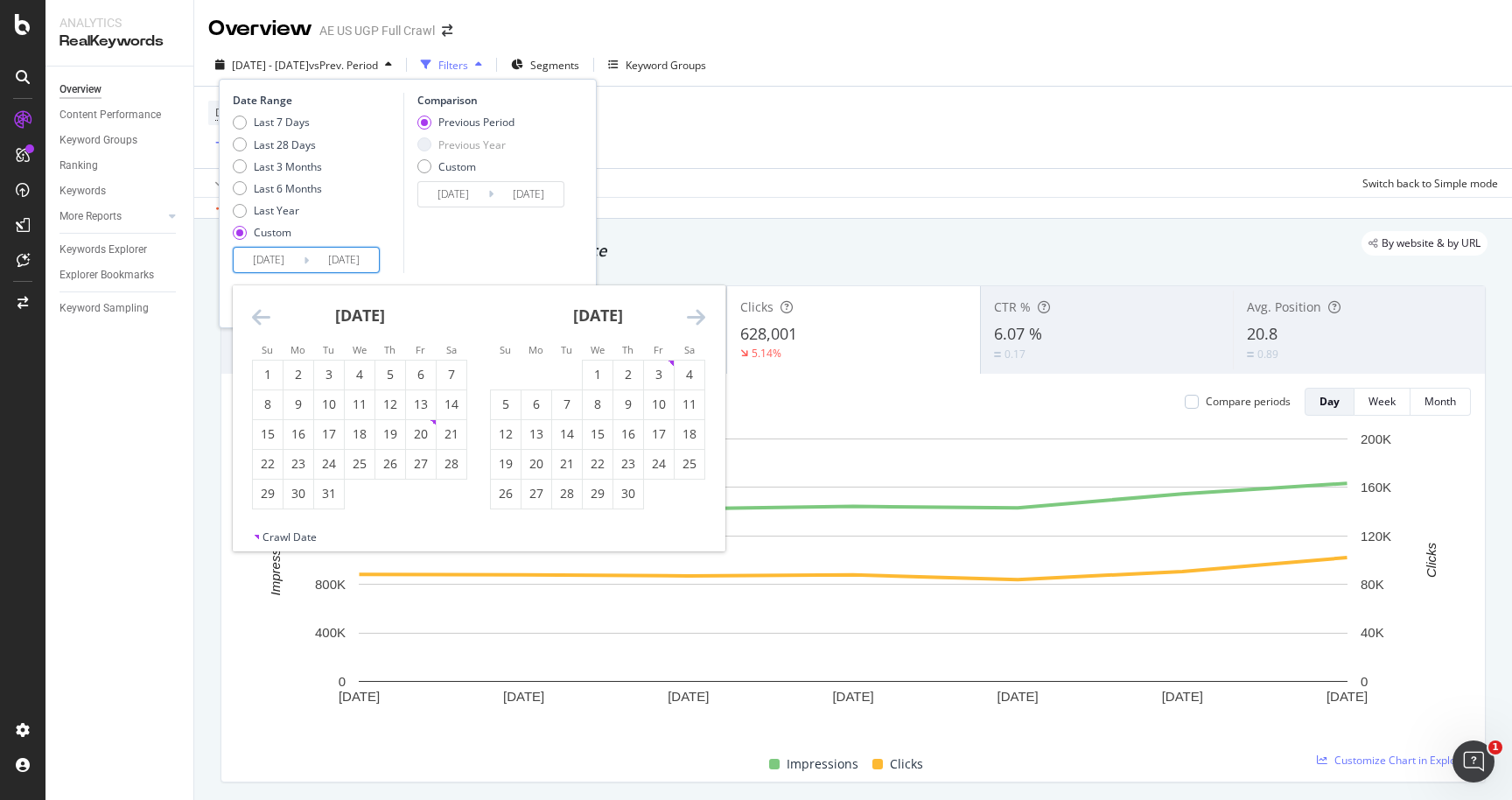
click at [698, 314] on icon "Move forward to switch to the next month." at bounding box center [695, 317] width 18 height 21
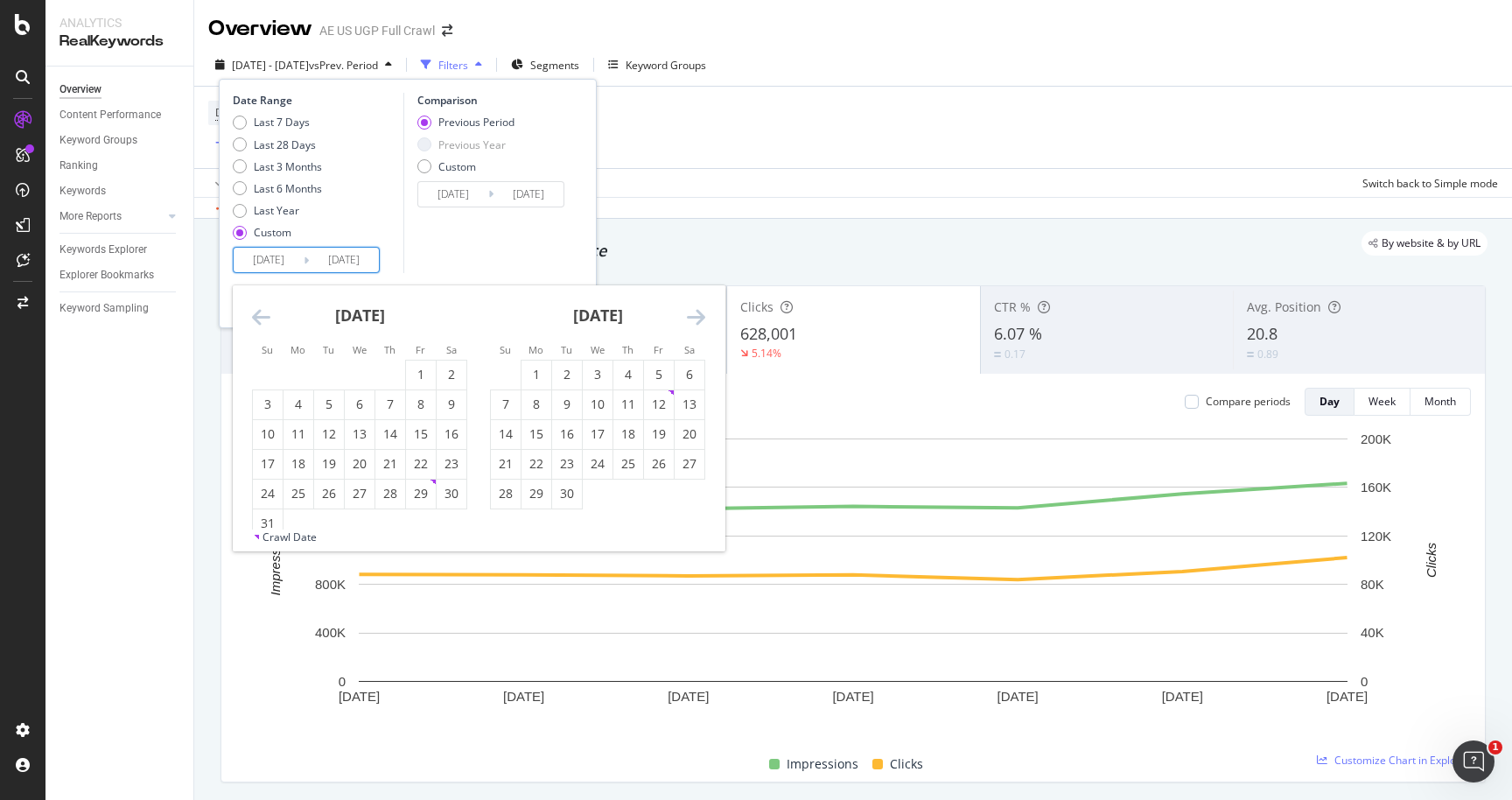
click at [698, 314] on icon "Move forward to switch to the next month." at bounding box center [695, 317] width 18 height 21
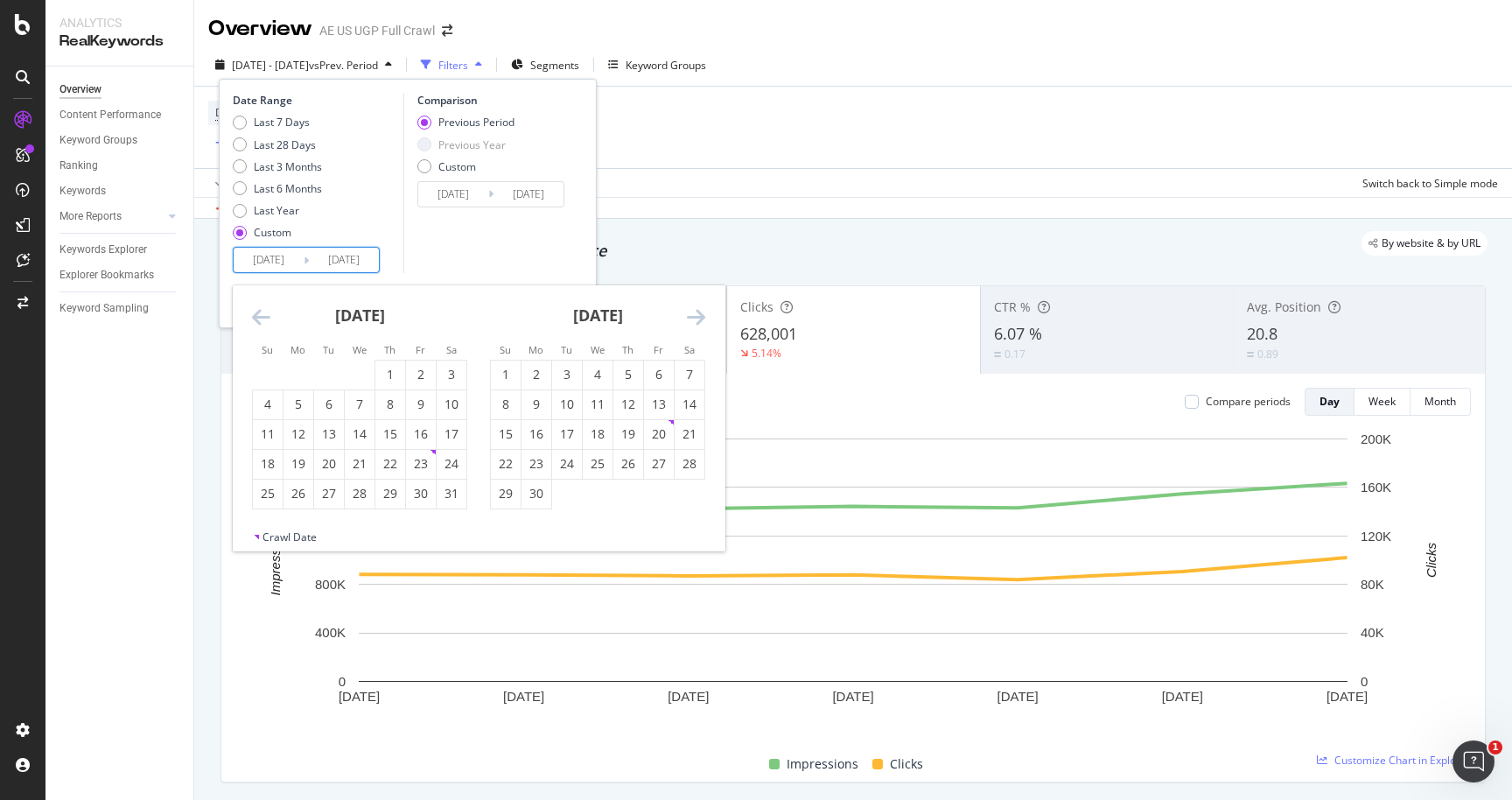
click at [698, 314] on icon "Move forward to switch to the next month." at bounding box center [695, 317] width 18 height 21
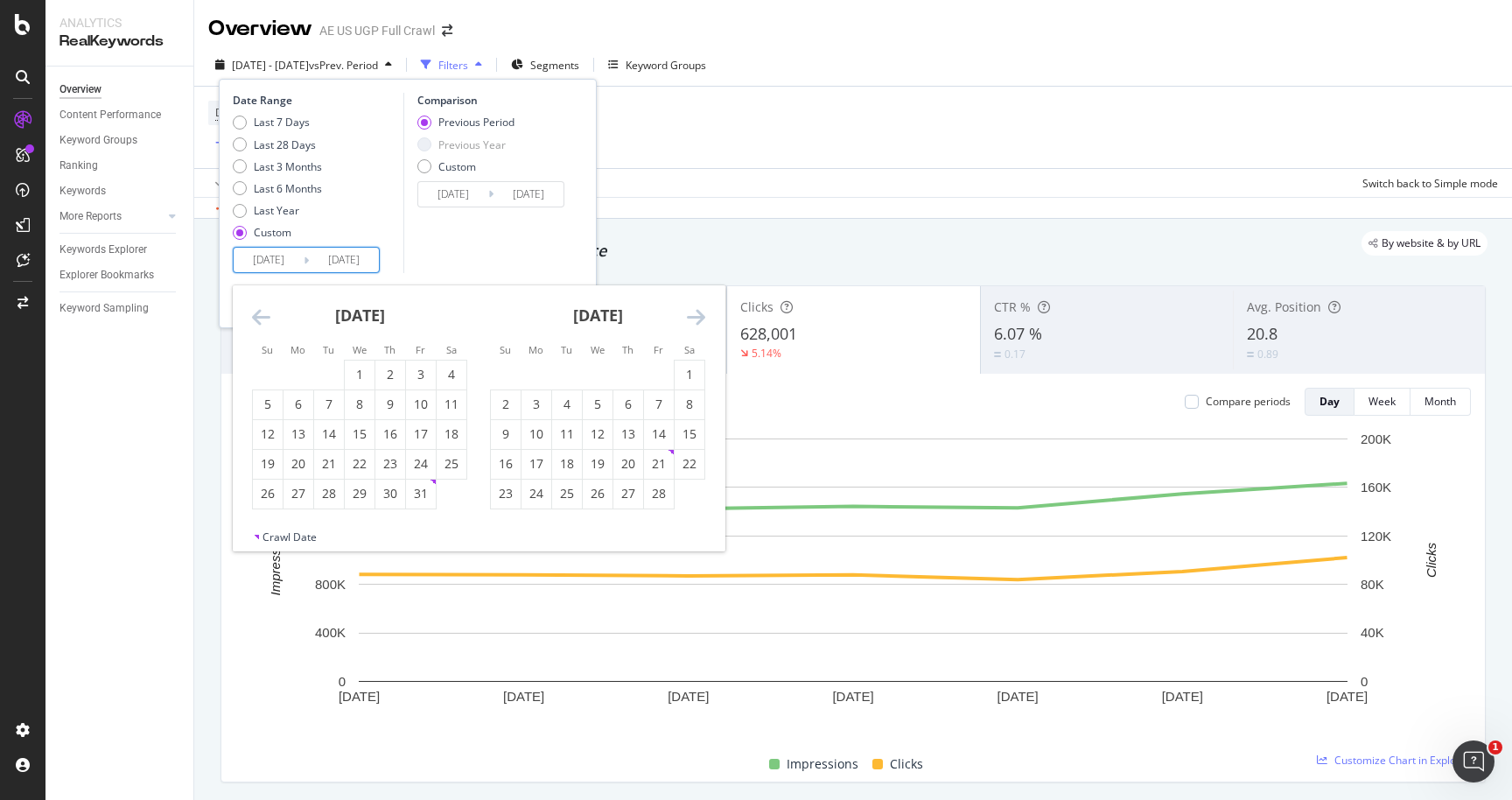
click at [698, 314] on icon "Move forward to switch to the next month." at bounding box center [695, 317] width 18 height 21
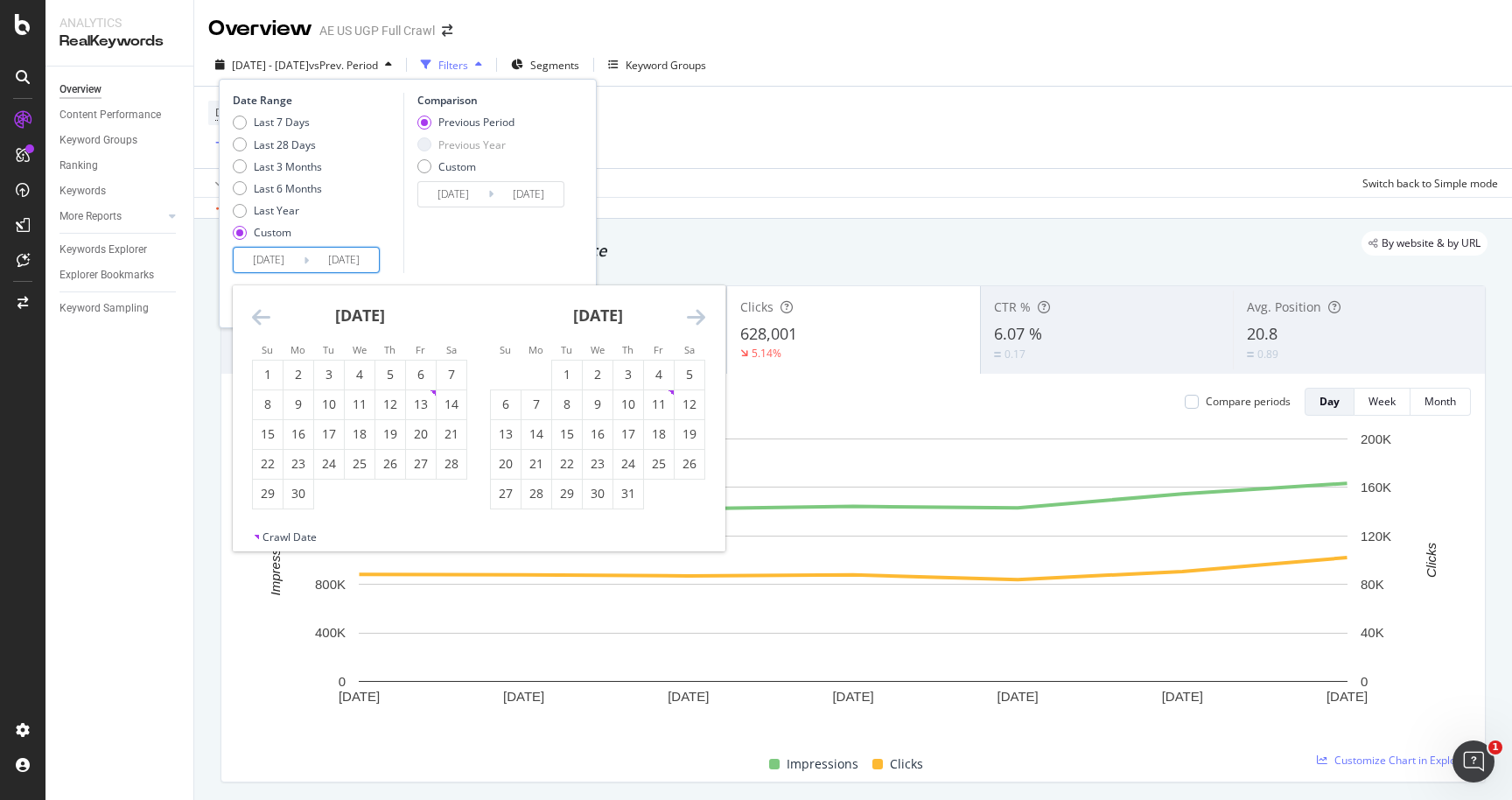
click at [698, 314] on icon "Move forward to switch to the next month." at bounding box center [695, 317] width 18 height 21
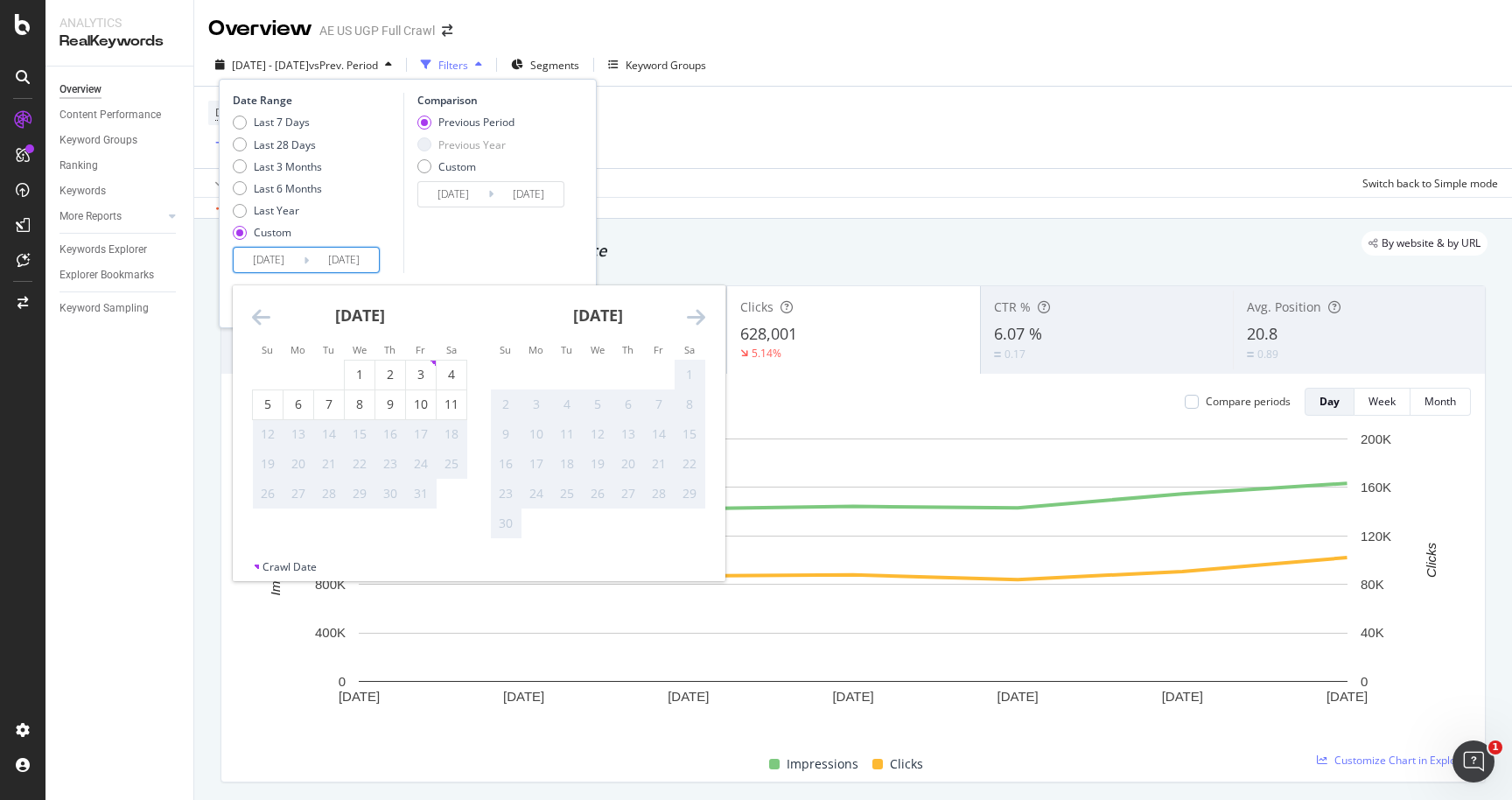
click at [698, 314] on icon "Move forward to switch to the next month." at bounding box center [695, 317] width 18 height 21
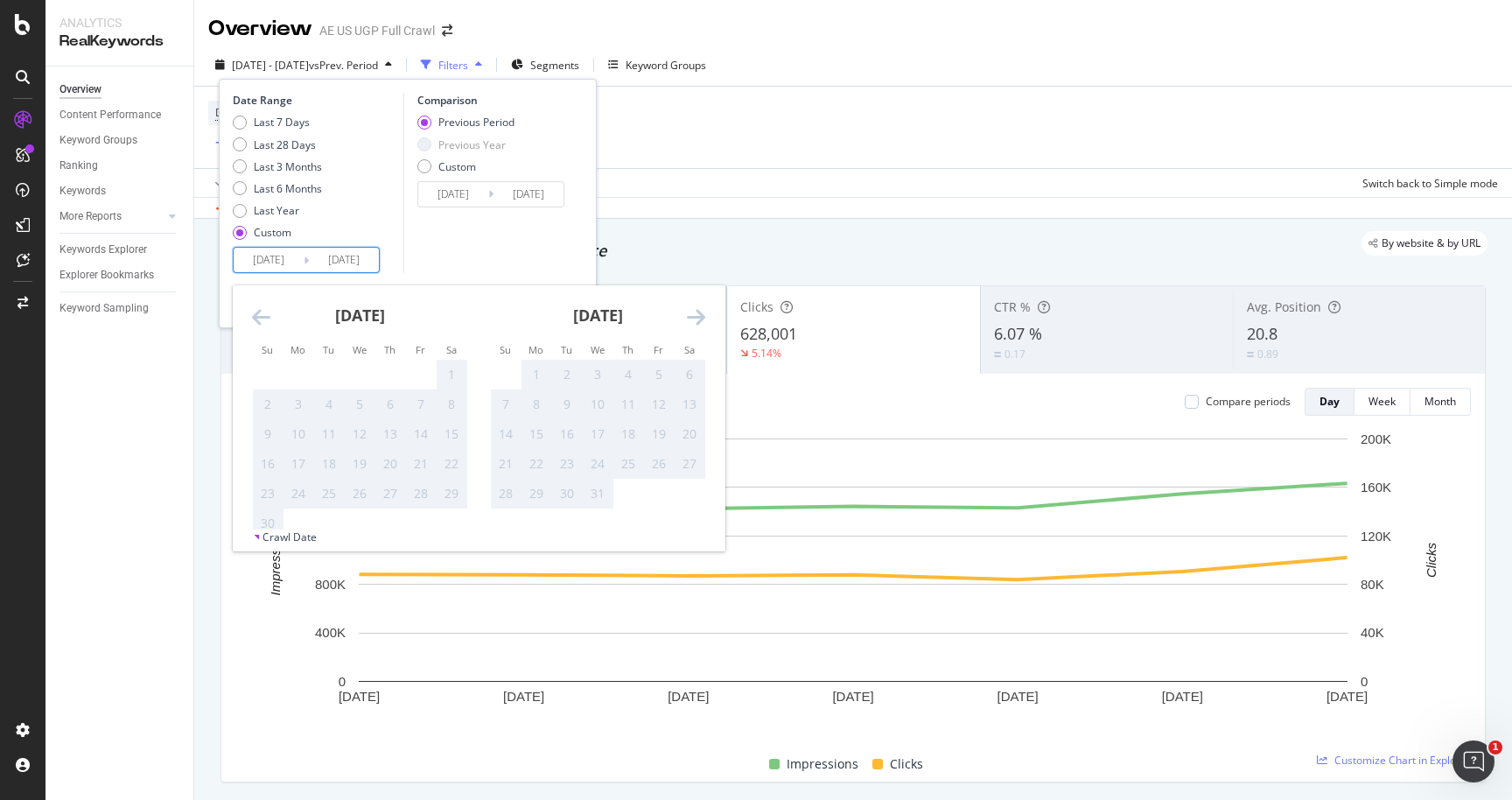
click at [258, 325] on icon "Move backward to switch to the previous month." at bounding box center [261, 317] width 18 height 21
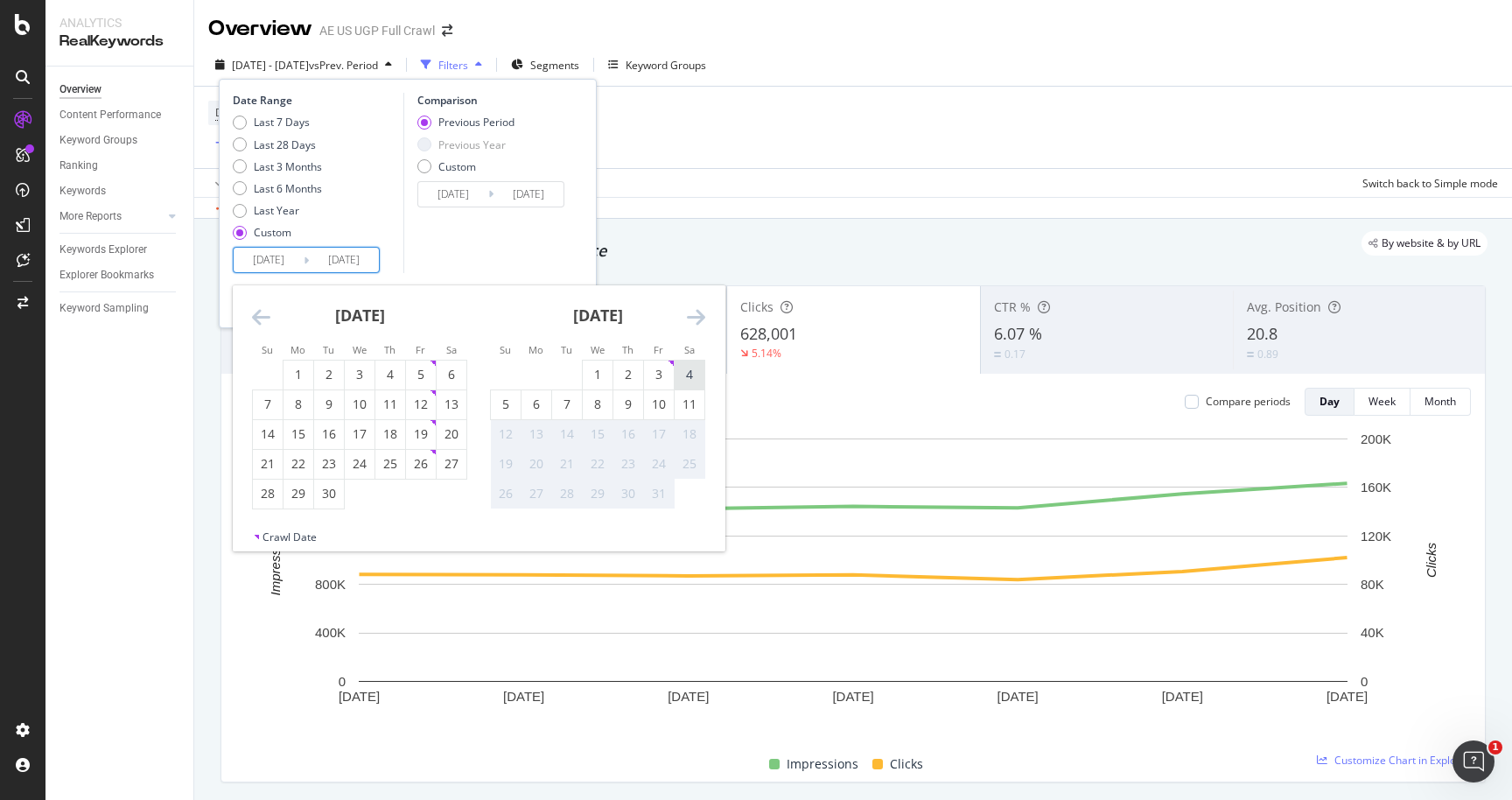
click at [678, 371] on div "4" at bounding box center [689, 375] width 30 height 18
type input "[DATE]"
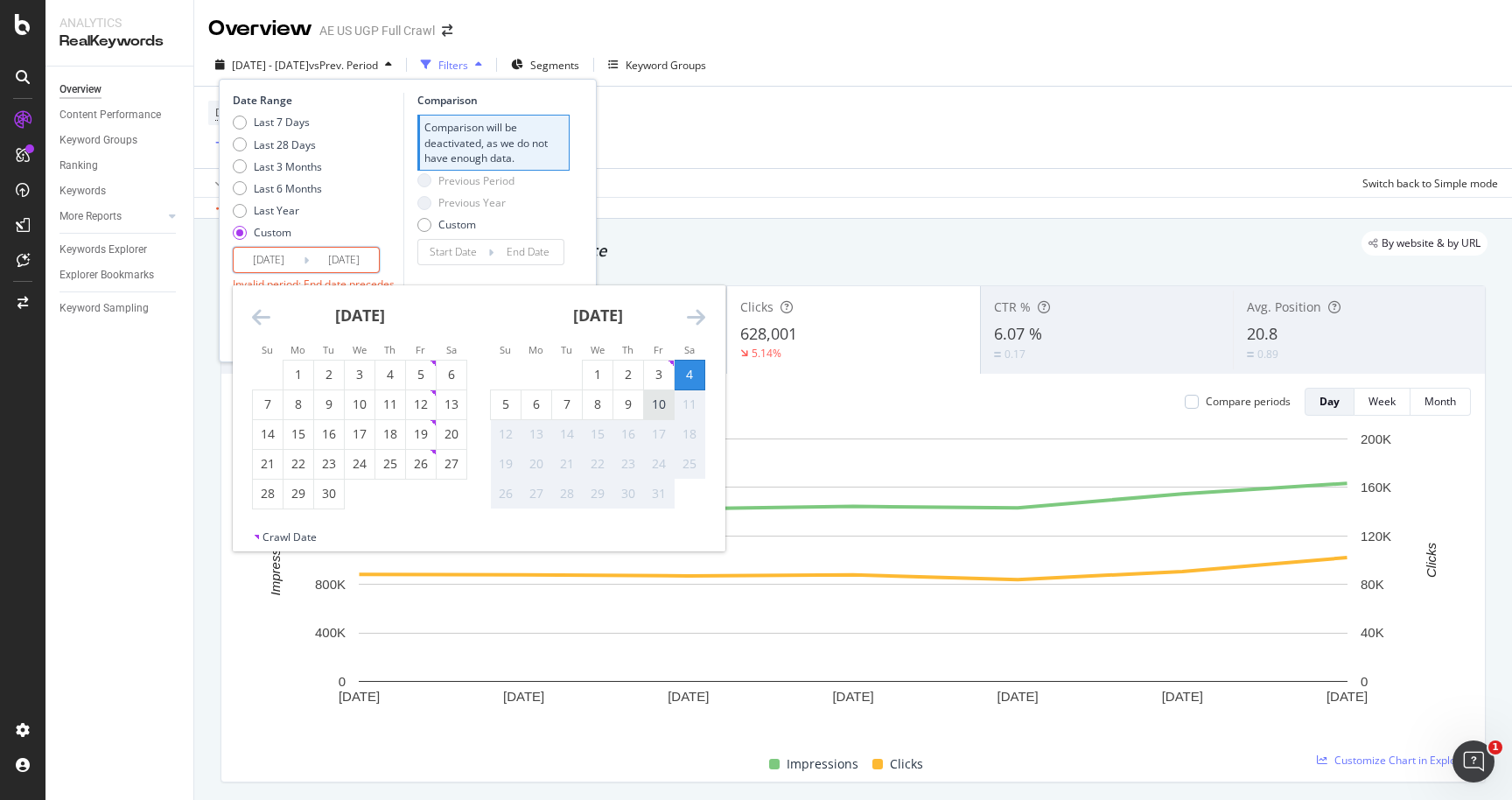
click at [652, 401] on div "10" at bounding box center [659, 405] width 30 height 18
type input "[DATE]"
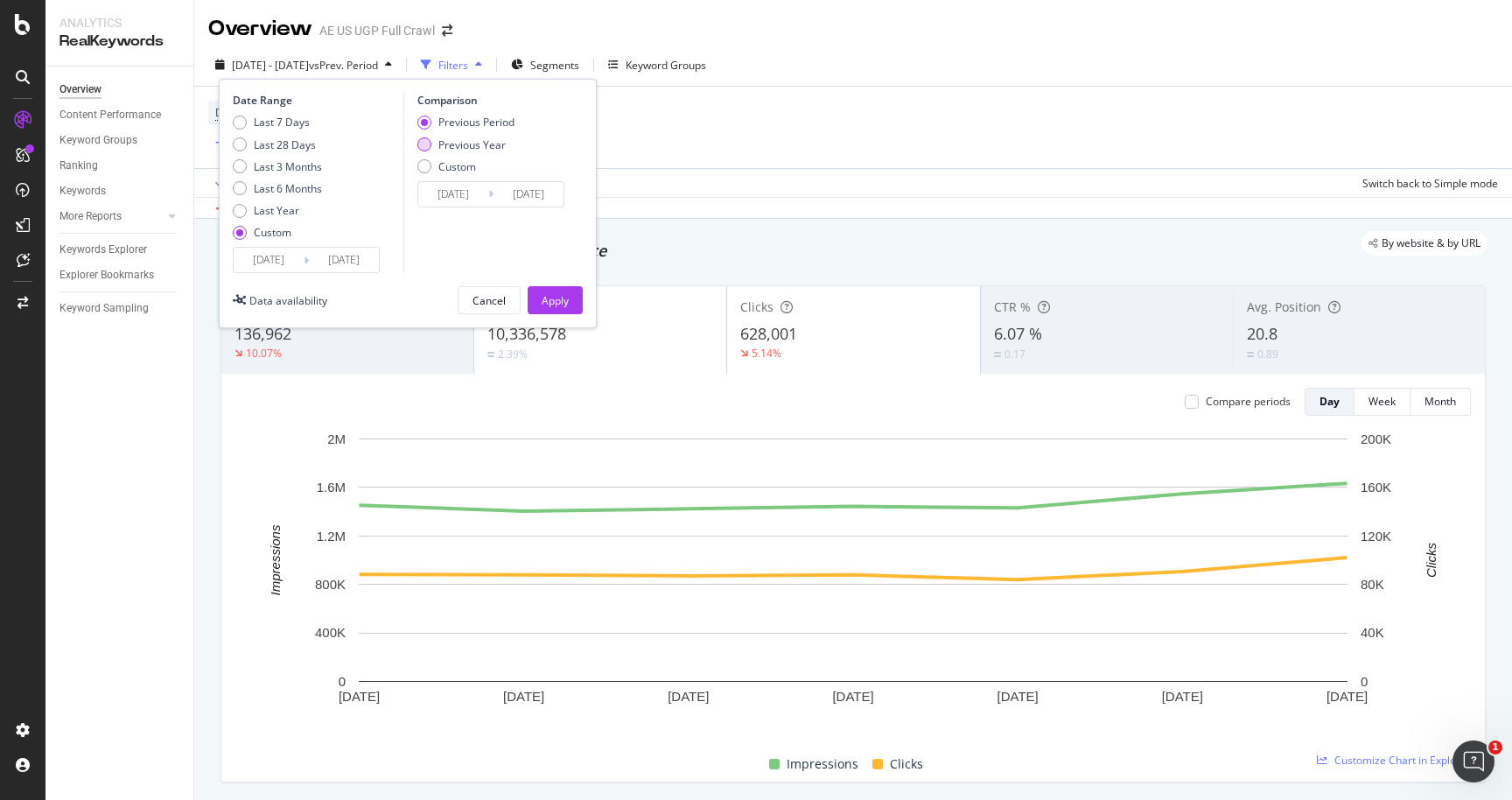
click at [464, 145] on div "Previous Year" at bounding box center [472, 144] width 68 height 15
type input "[DATE]"
click at [549, 295] on div "Apply" at bounding box center [555, 300] width 27 height 15
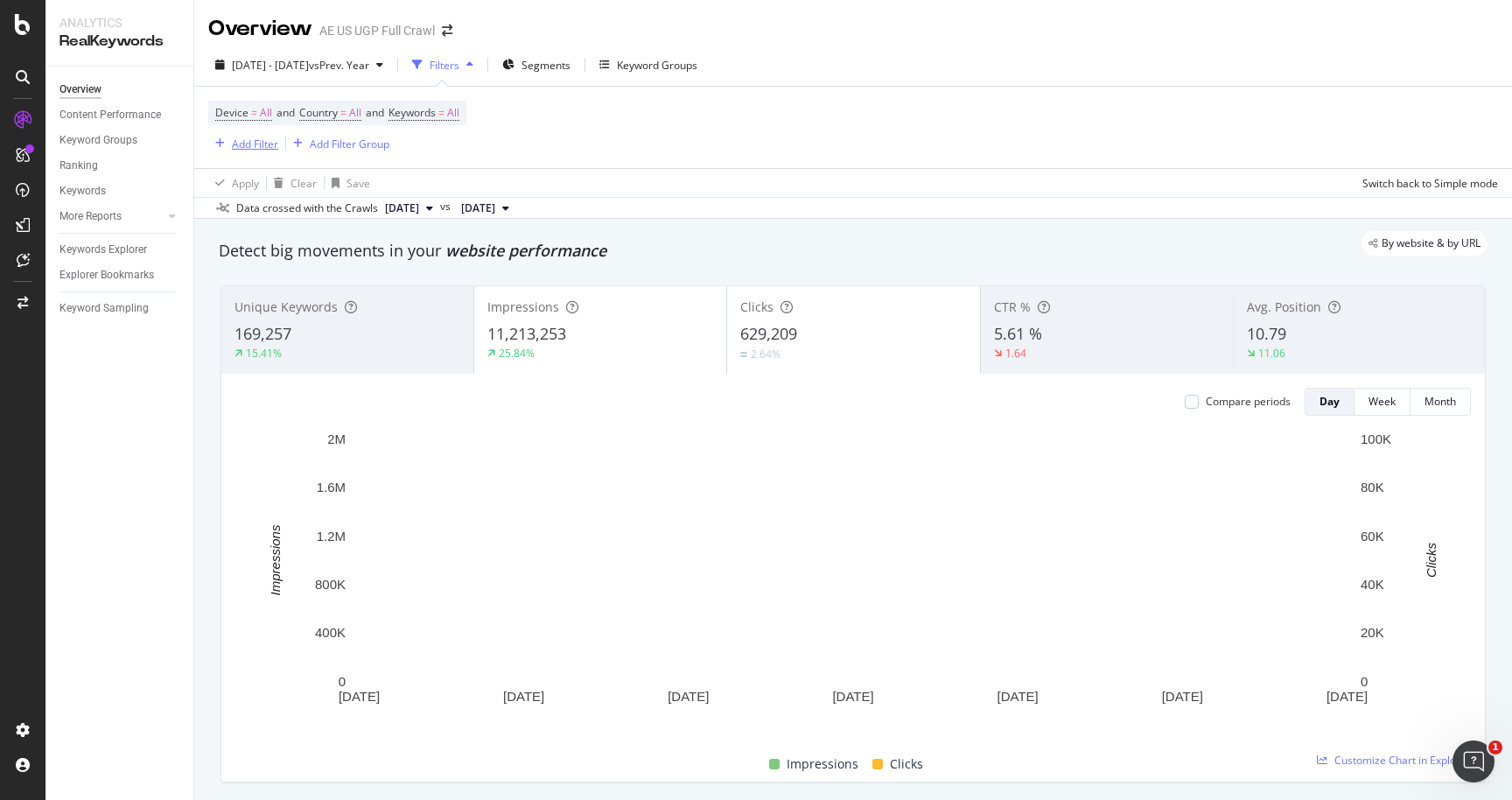
click at [243, 143] on div "Add Filter" at bounding box center [255, 143] width 47 height 15
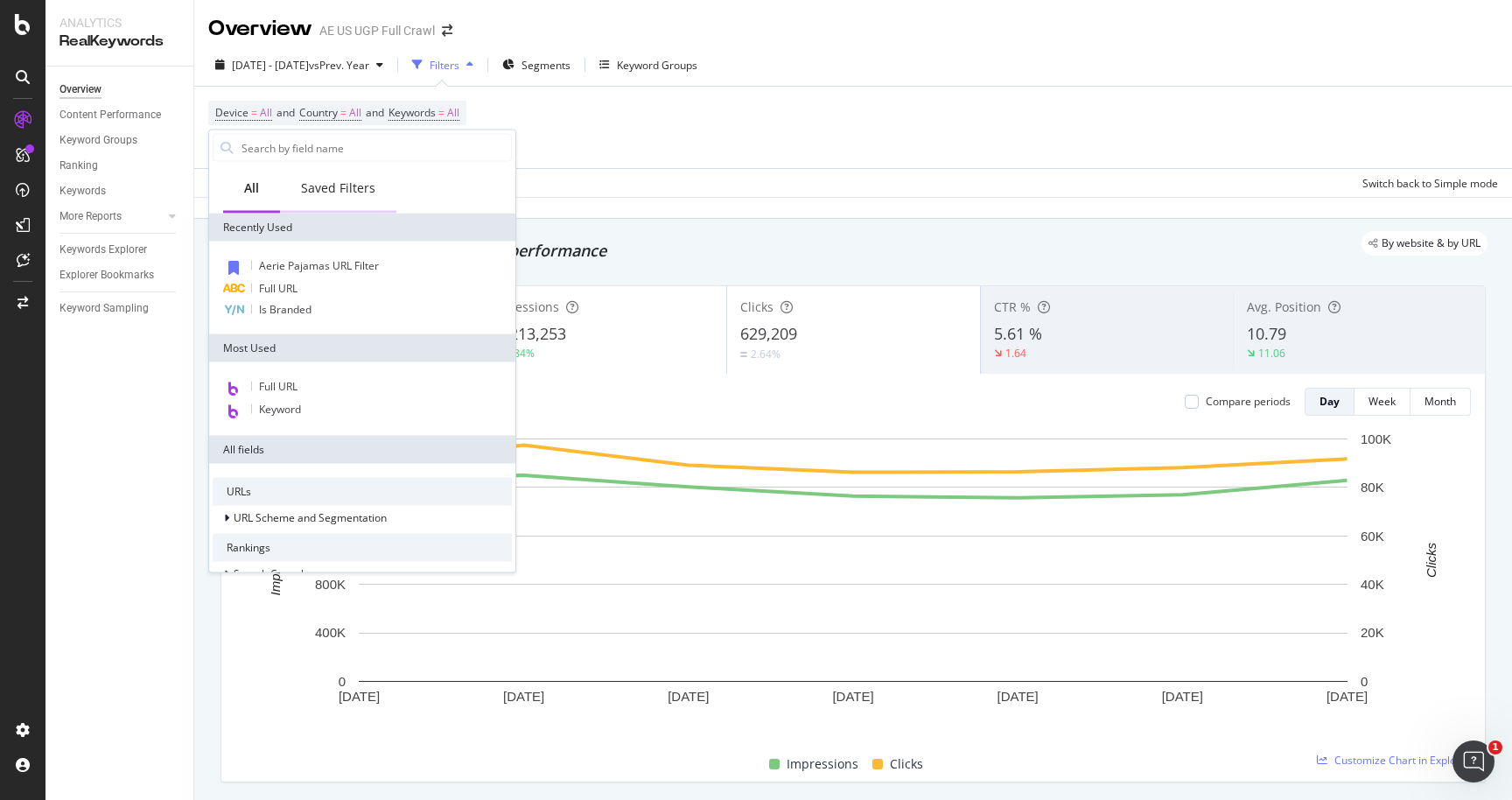
click at [350, 180] on div "Saved Filters" at bounding box center [338, 188] width 75 height 18
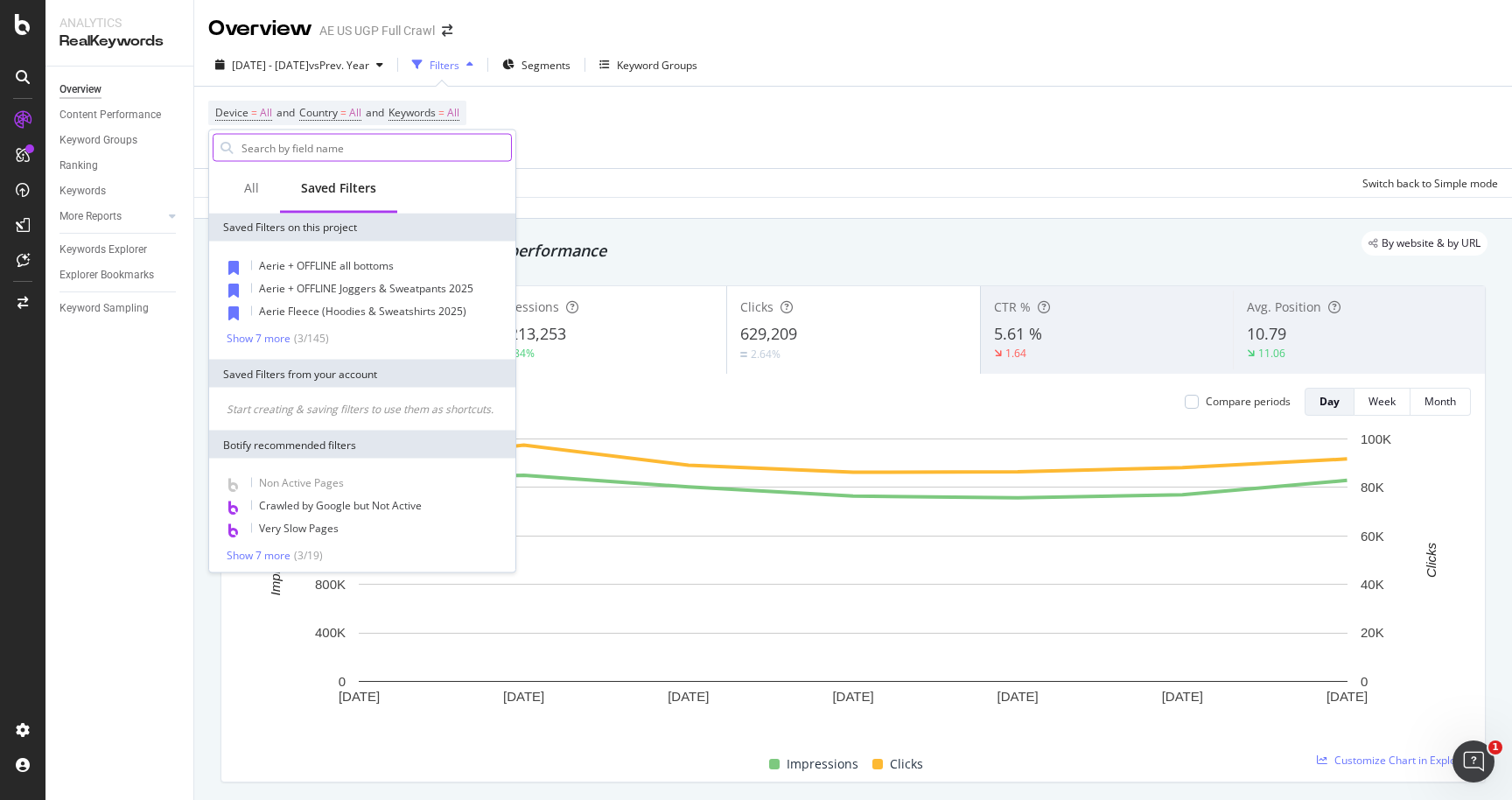
click at [314, 153] on input "text" at bounding box center [375, 148] width 271 height 26
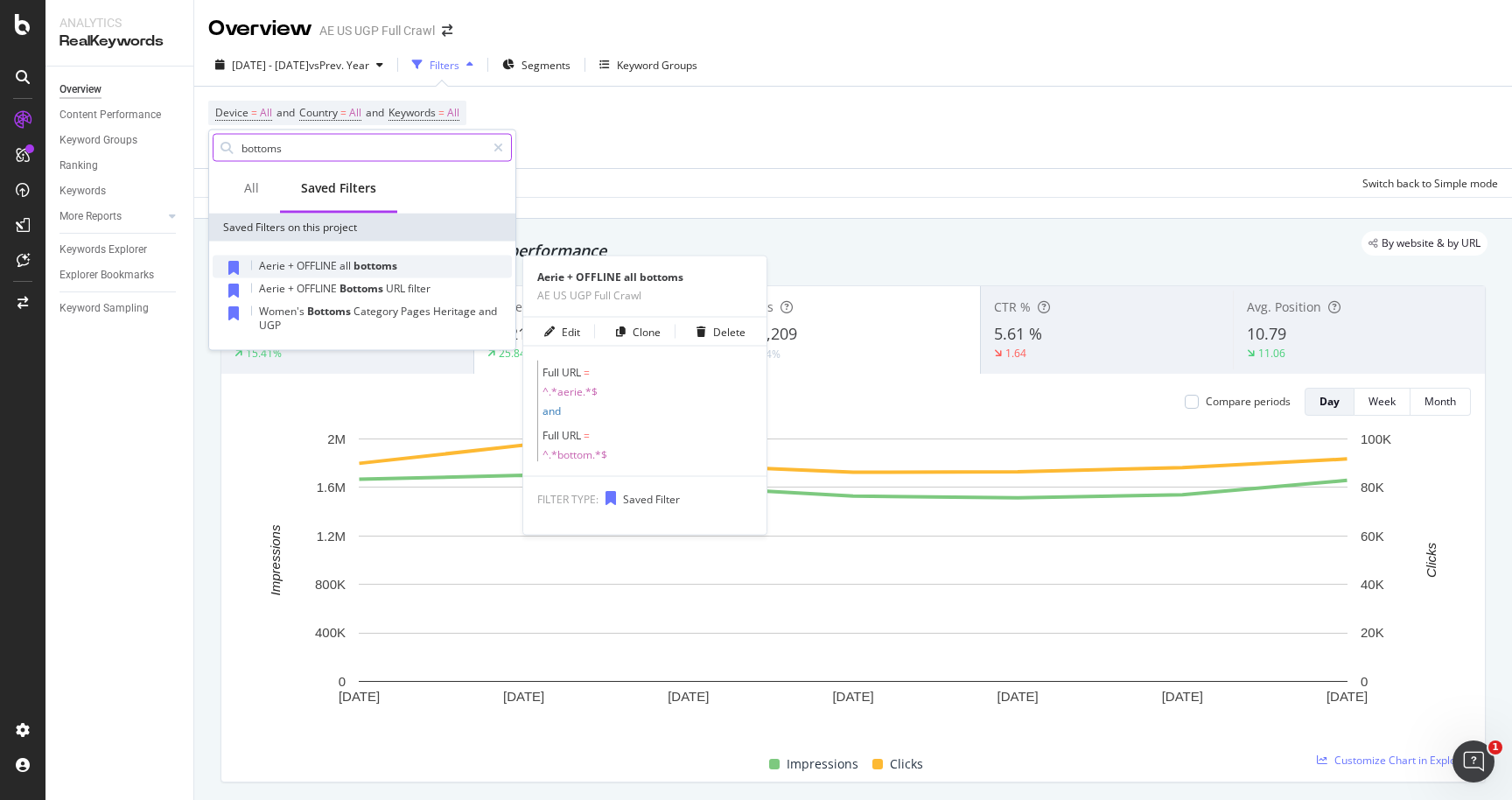
type input "bottoms"
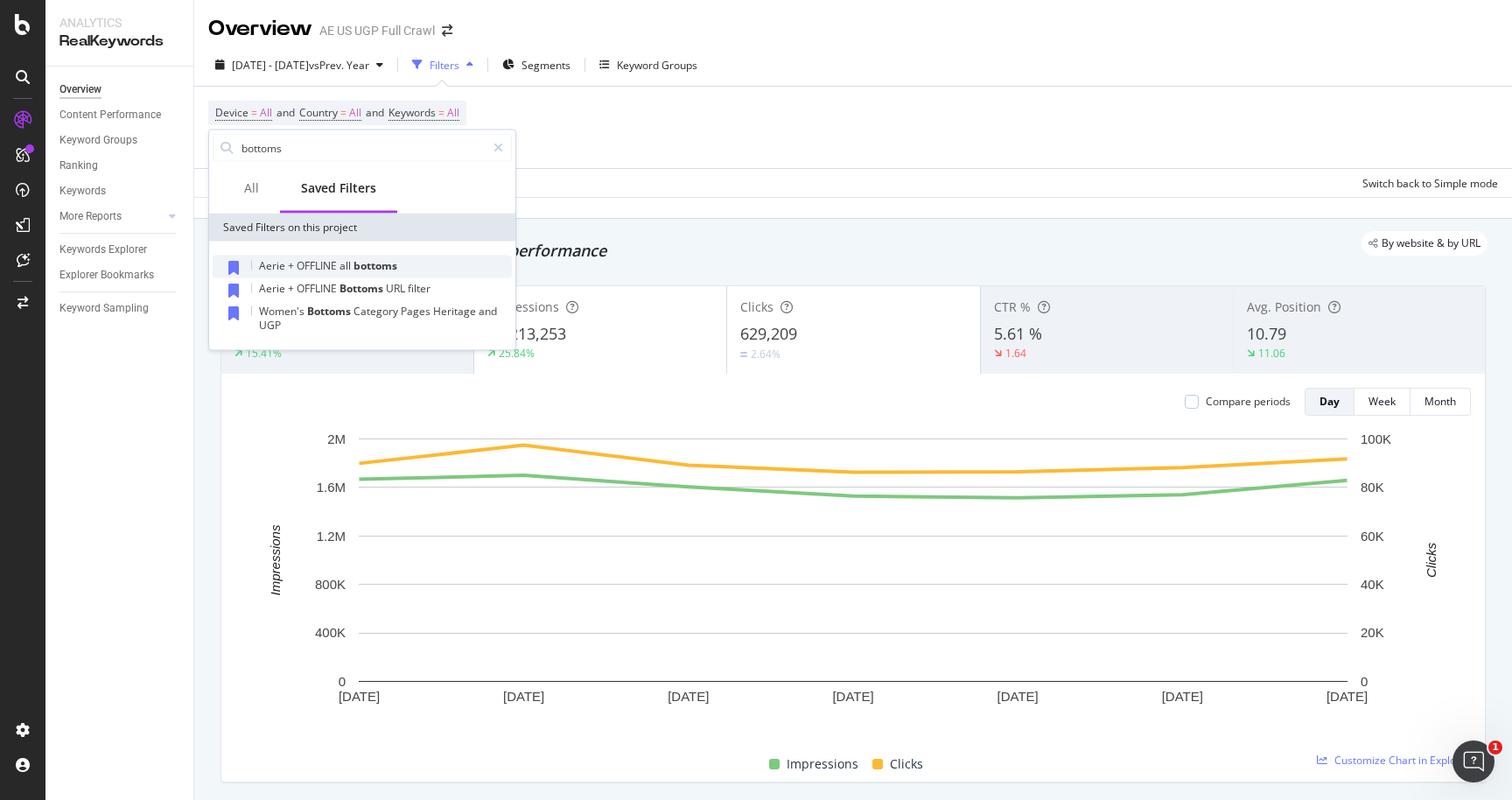
click at [288, 265] on span "+" at bounding box center [292, 265] width 9 height 15
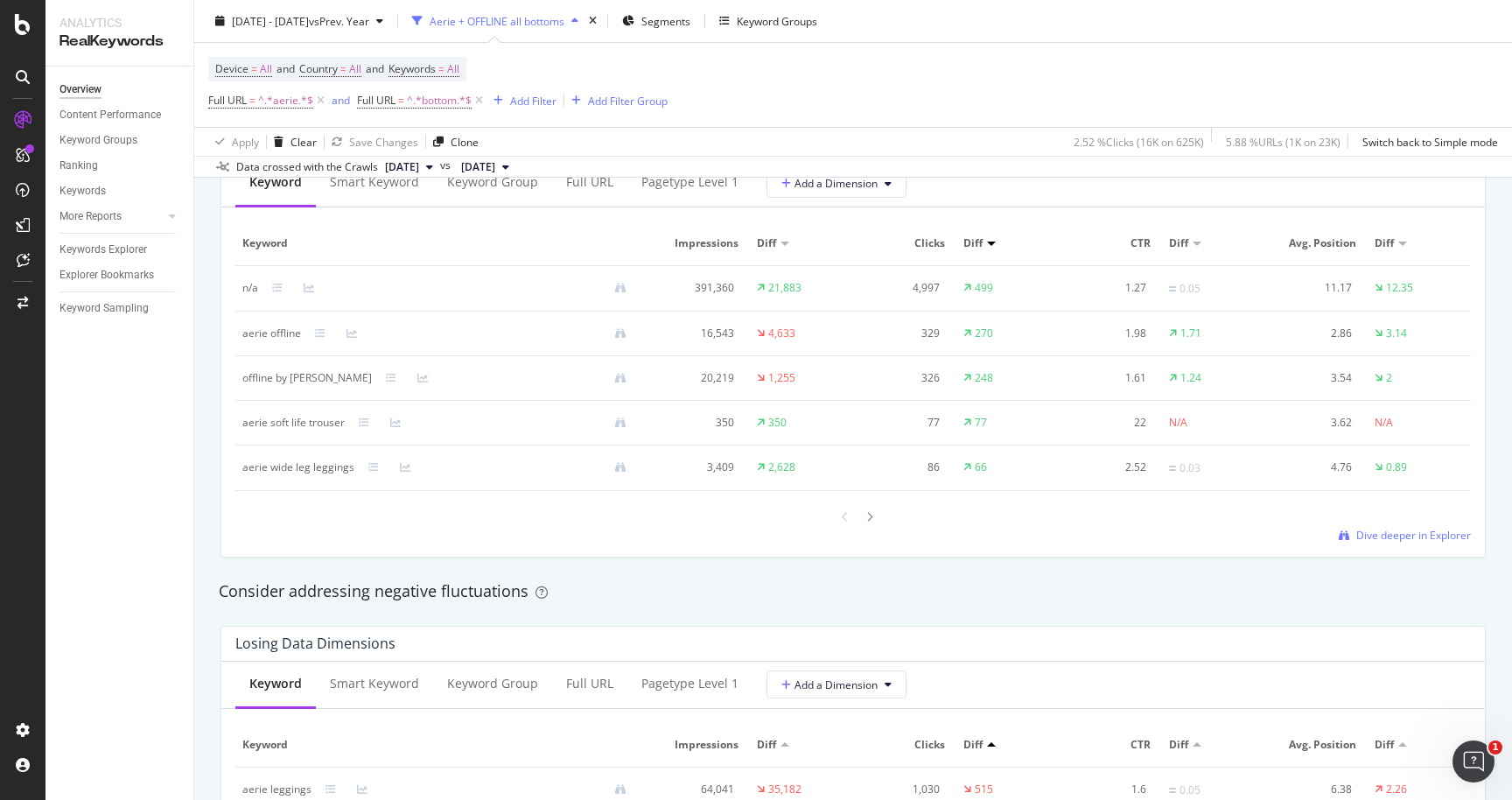
scroll to position [1632, 0]
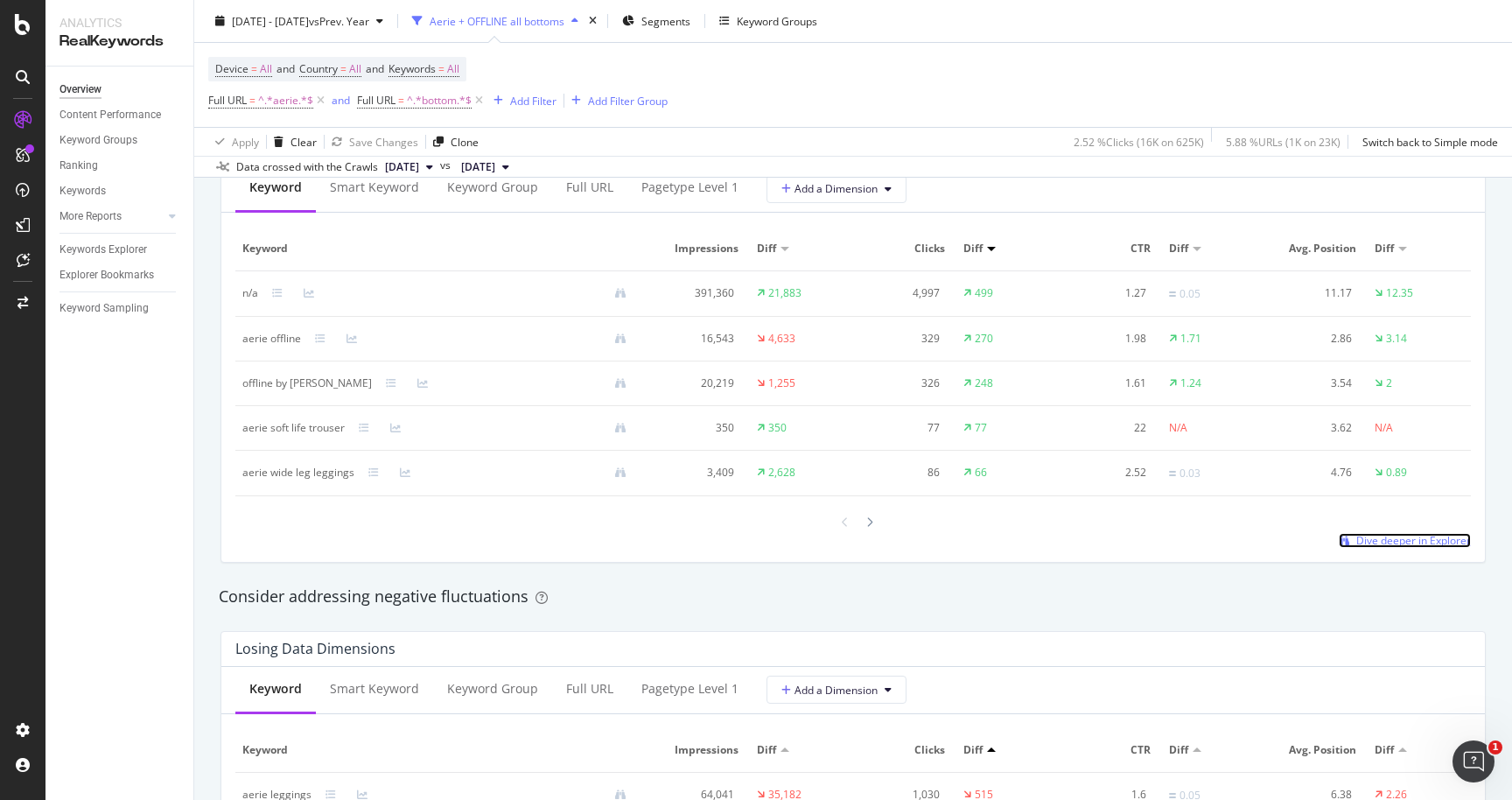
click at [1405, 543] on span "Dive deeper in Explorer" at bounding box center [1414, 540] width 115 height 15
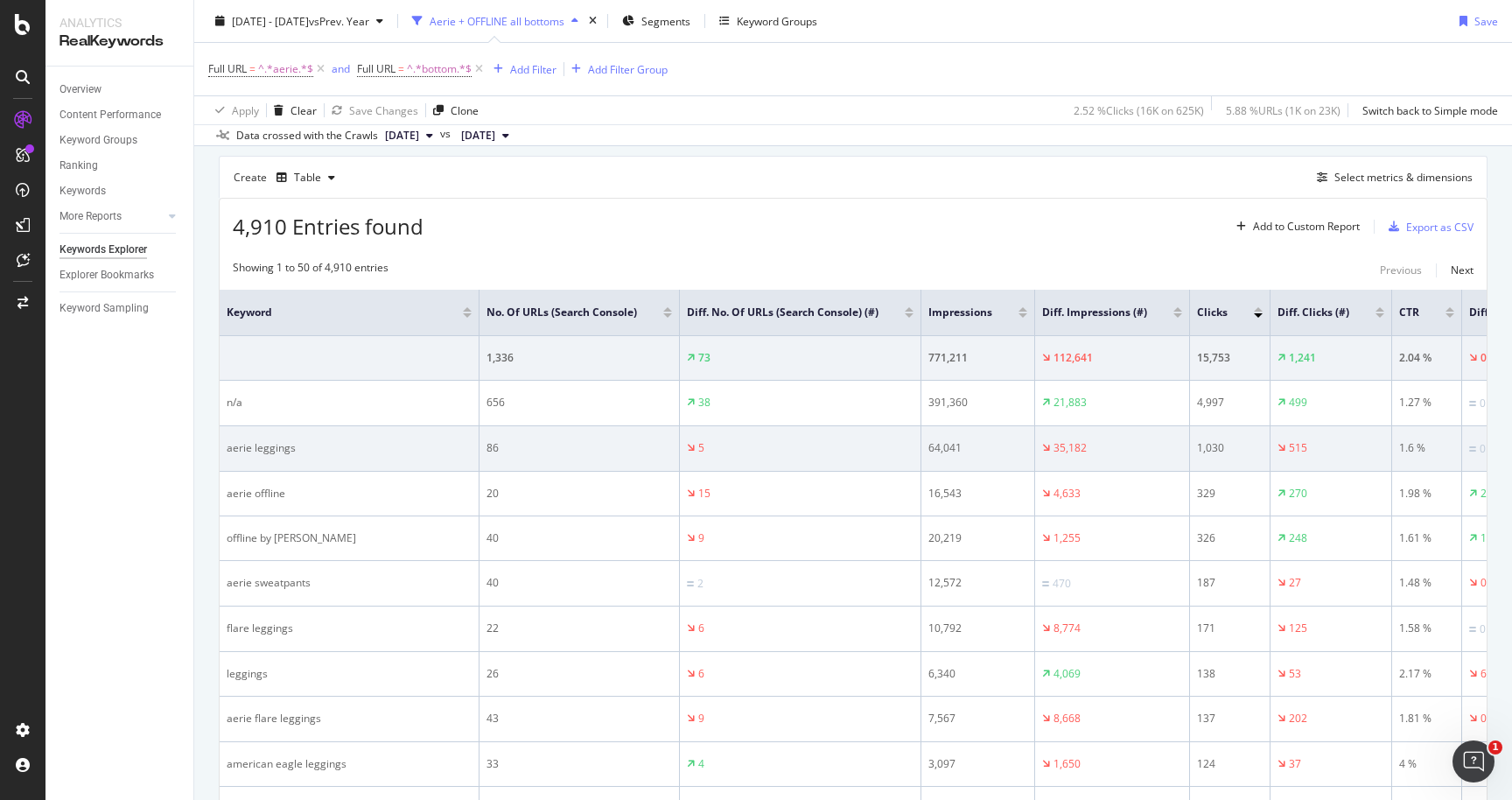
scroll to position [149, 0]
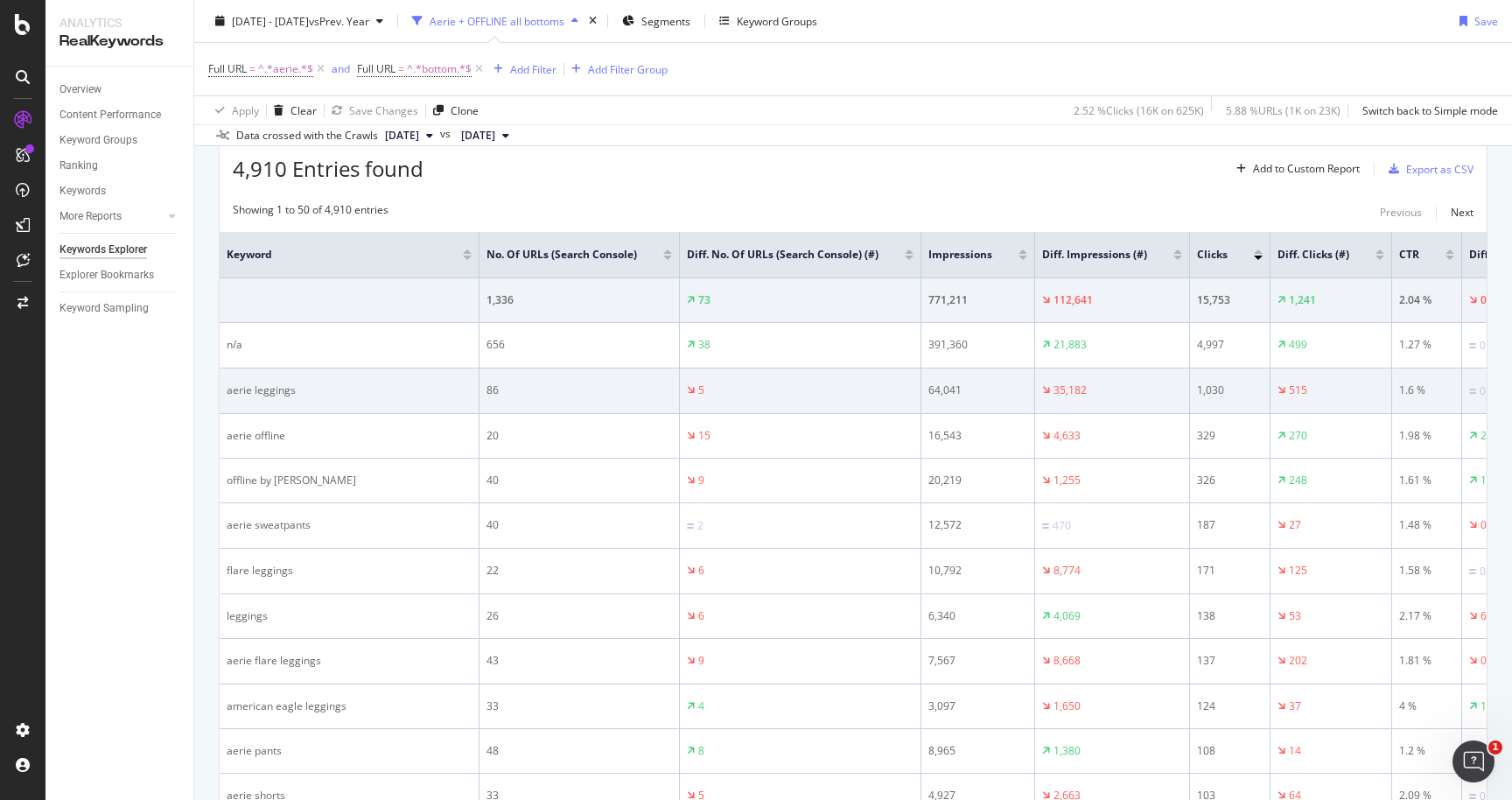
scroll to position [0, 0]
